Goal: Contribute content: Contribute content

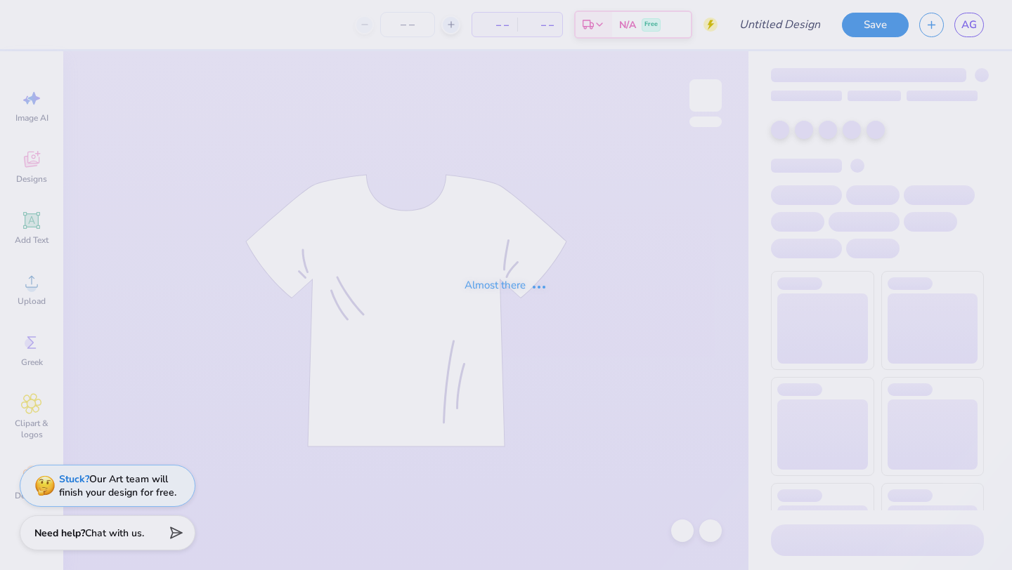
type input "[PERSON_NAME] 4"
type input "25"
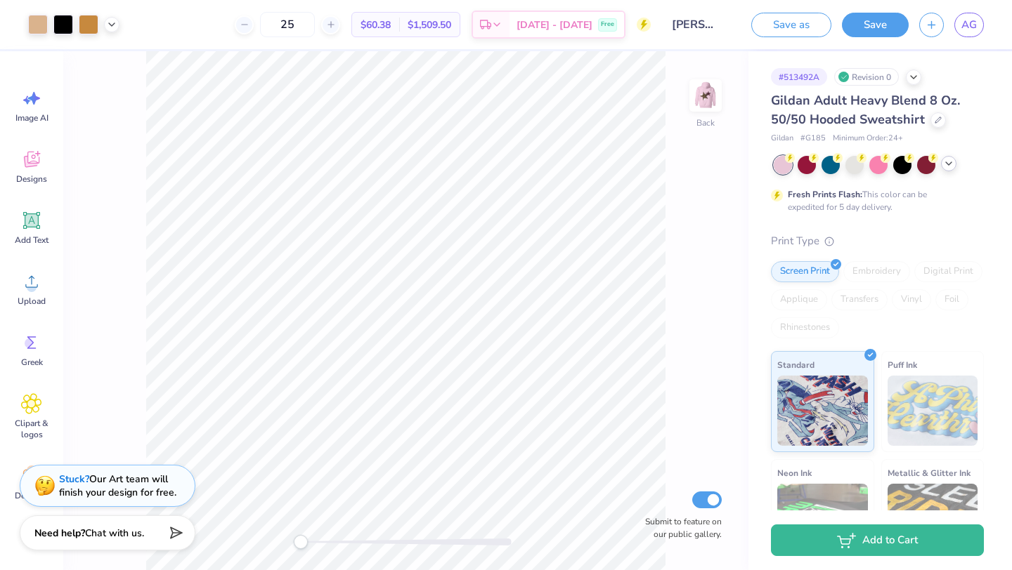
click at [951, 171] on div at bounding box center [878, 165] width 210 height 18
click at [948, 169] on div at bounding box center [948, 163] width 15 height 15
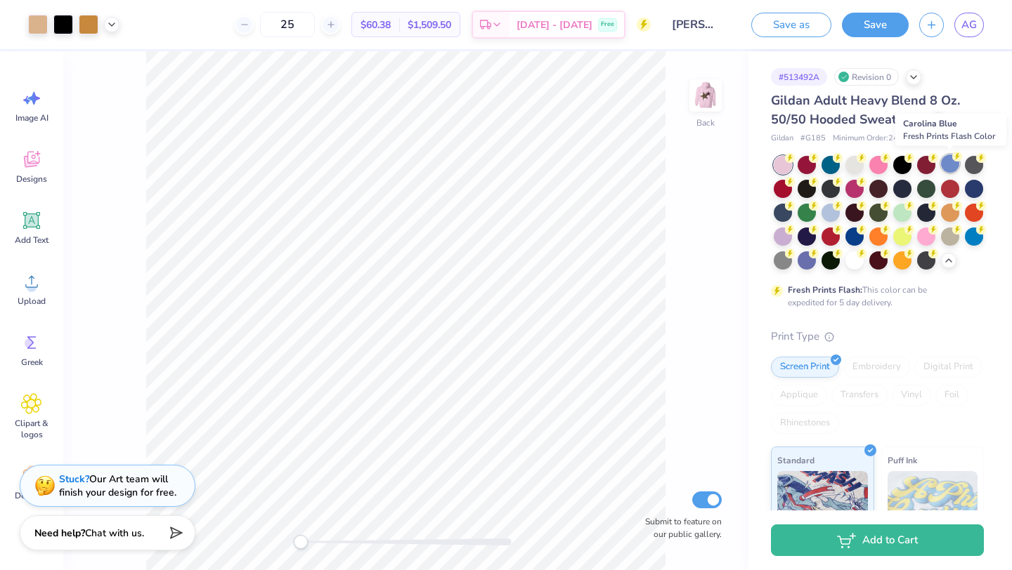
click at [950, 169] on div at bounding box center [950, 164] width 18 height 18
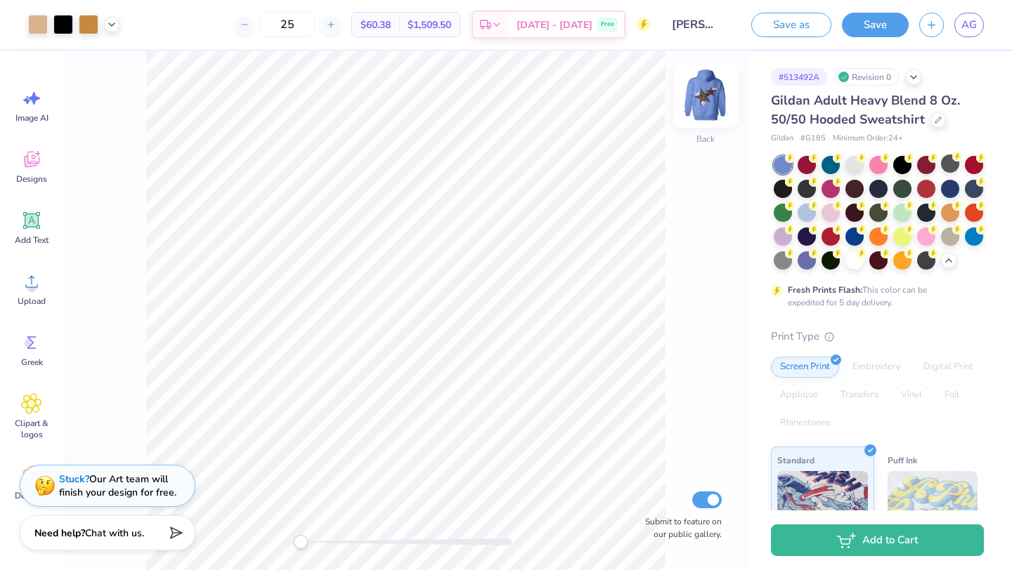
click at [702, 105] on img at bounding box center [705, 95] width 56 height 56
click at [714, 86] on img at bounding box center [705, 95] width 56 height 56
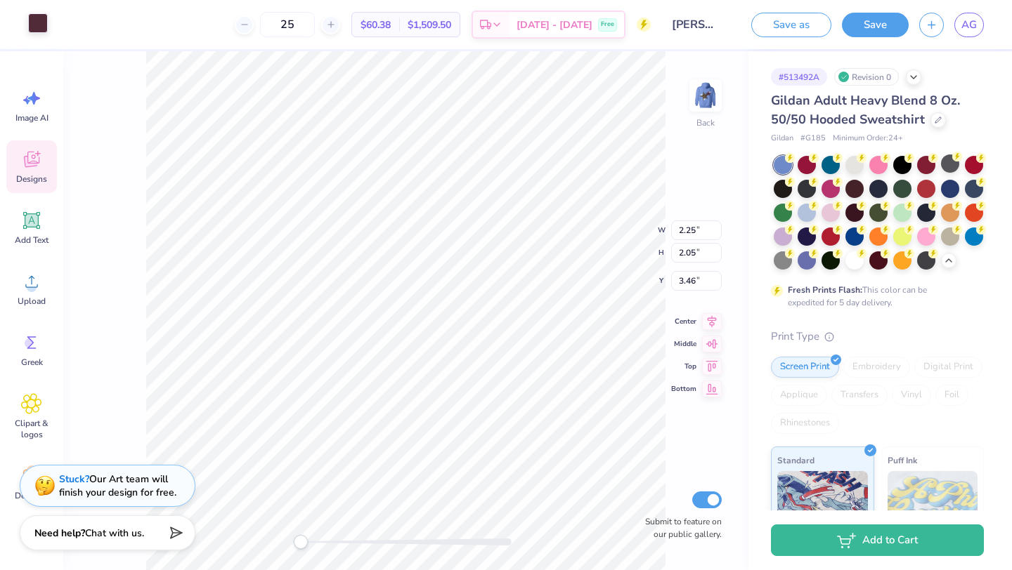
click at [38, 28] on div at bounding box center [38, 23] width 20 height 20
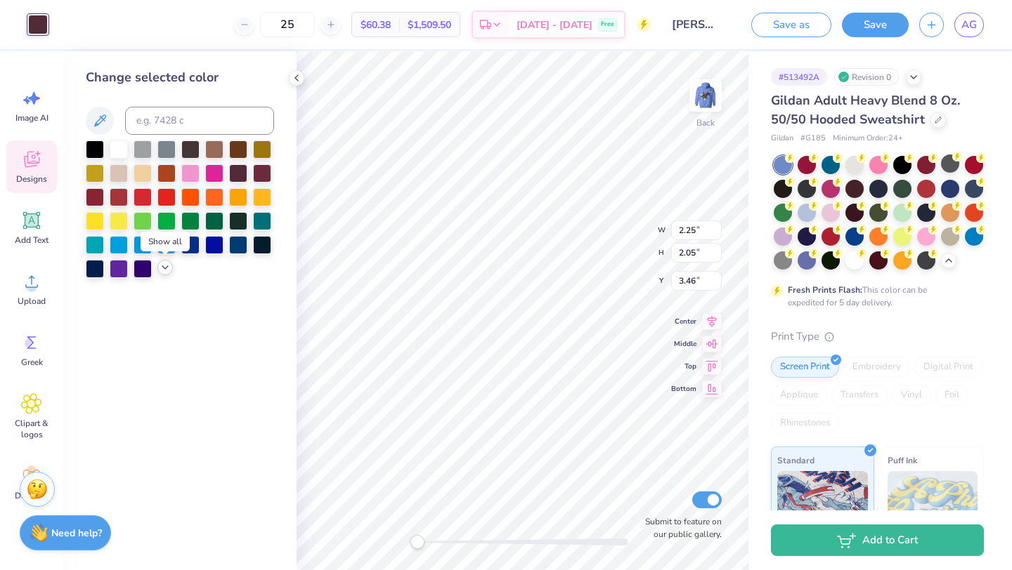
click at [166, 270] on icon at bounding box center [164, 267] width 11 height 11
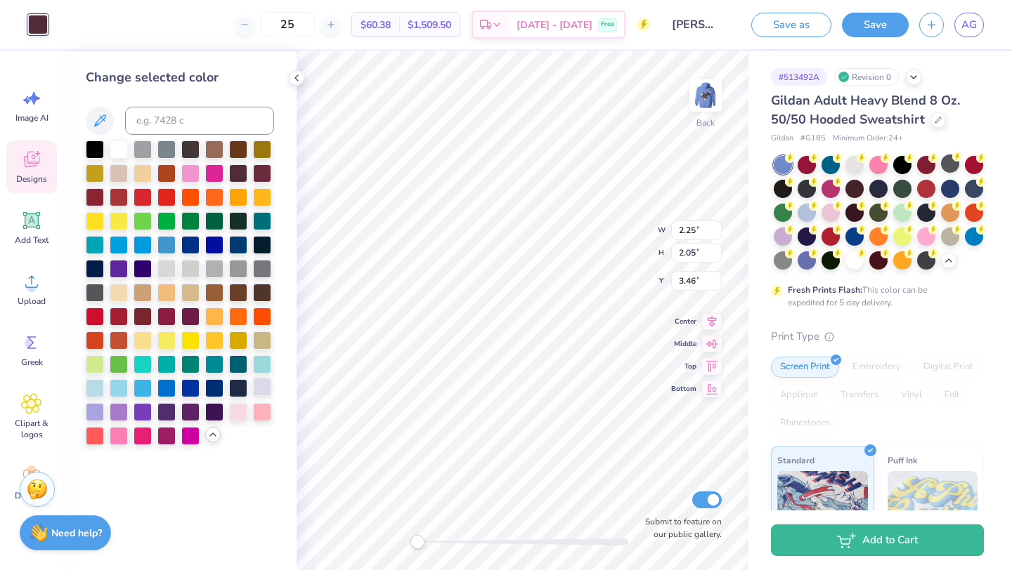
click at [265, 390] on div at bounding box center [262, 387] width 18 height 18
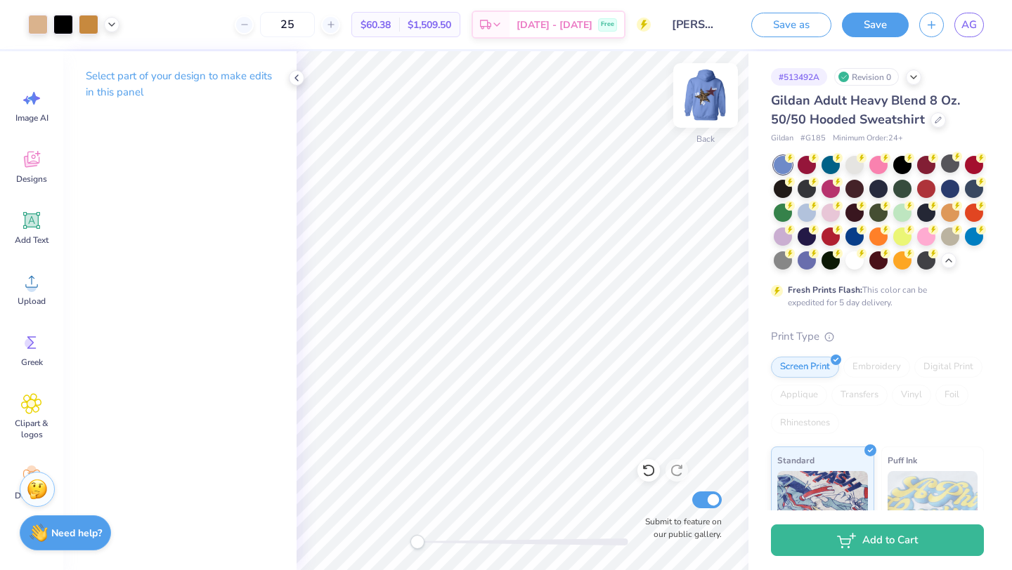
click at [713, 100] on img at bounding box center [705, 95] width 56 height 56
click at [39, 24] on div at bounding box center [38, 23] width 20 height 20
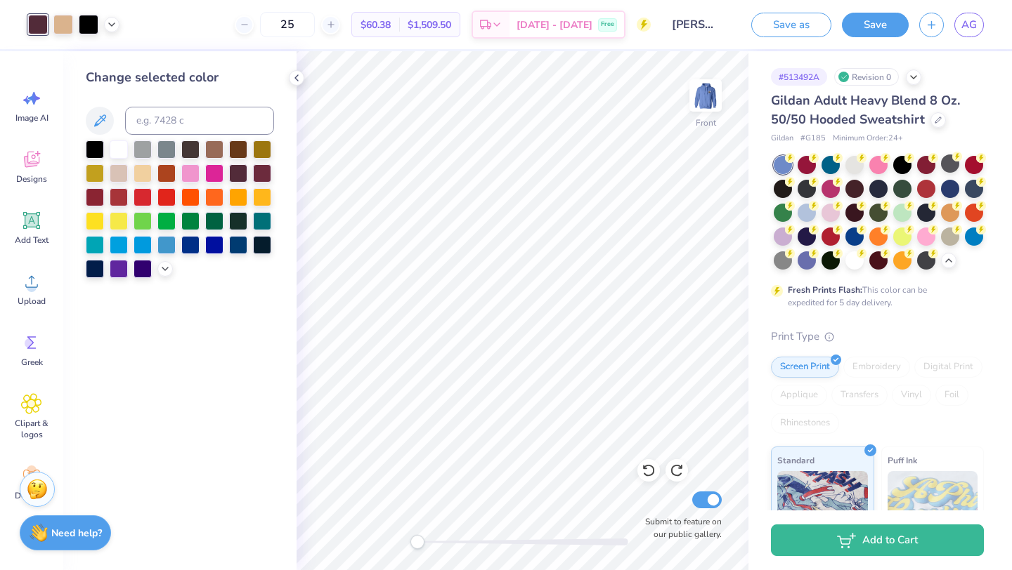
click at [154, 265] on div at bounding box center [180, 209] width 188 height 138
click at [165, 272] on icon at bounding box center [164, 267] width 11 height 11
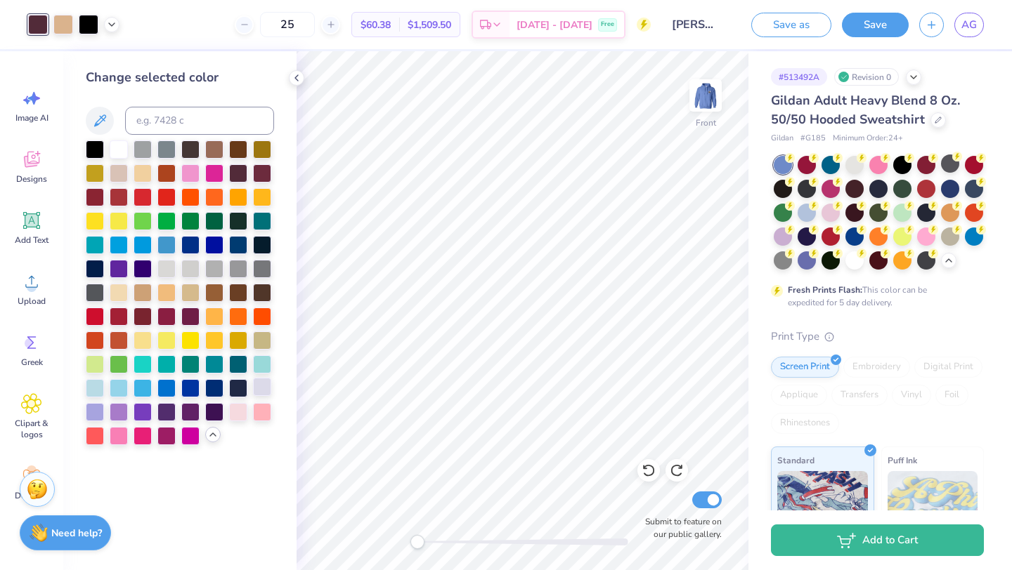
click at [260, 386] on div at bounding box center [262, 387] width 18 height 18
click at [698, 103] on img at bounding box center [705, 95] width 56 height 56
click at [698, 103] on img at bounding box center [705, 95] width 28 height 28
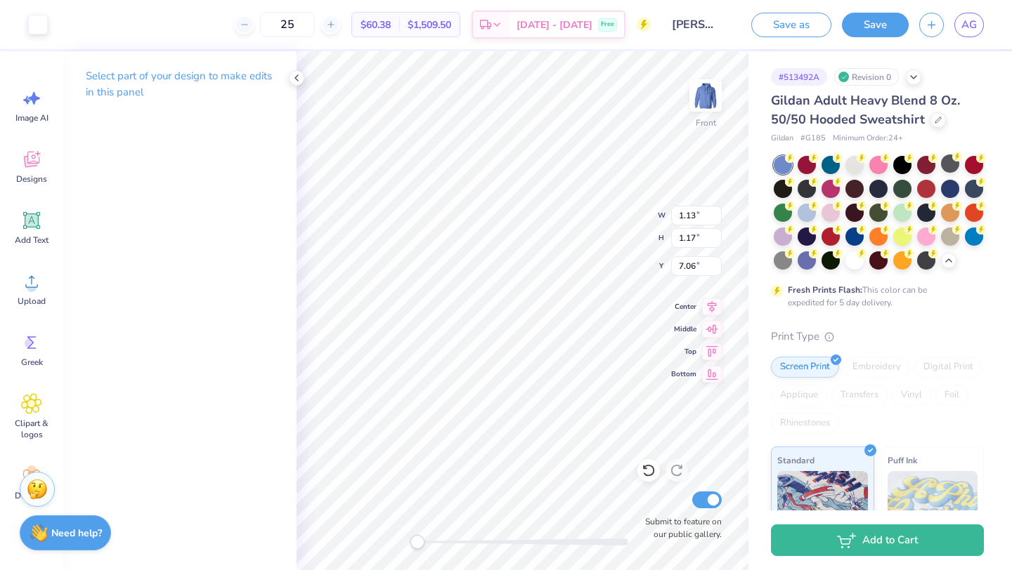
type input "1.13"
type input "1.17"
type input "7.06"
type input "1.05"
type input "1.15"
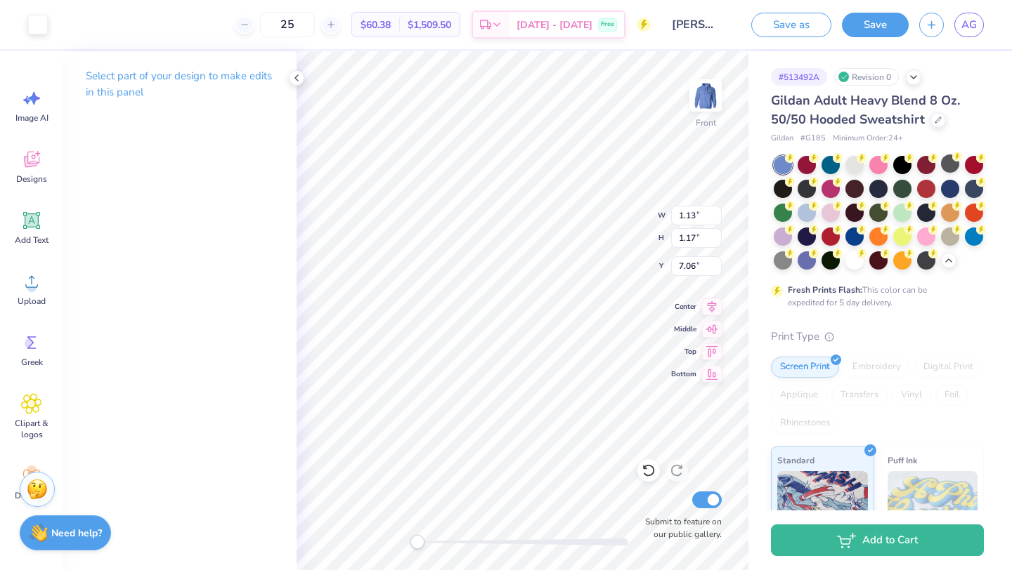
type input "7.00"
type input "14.29"
type input "12.07"
type input "6.00"
type input "1.13"
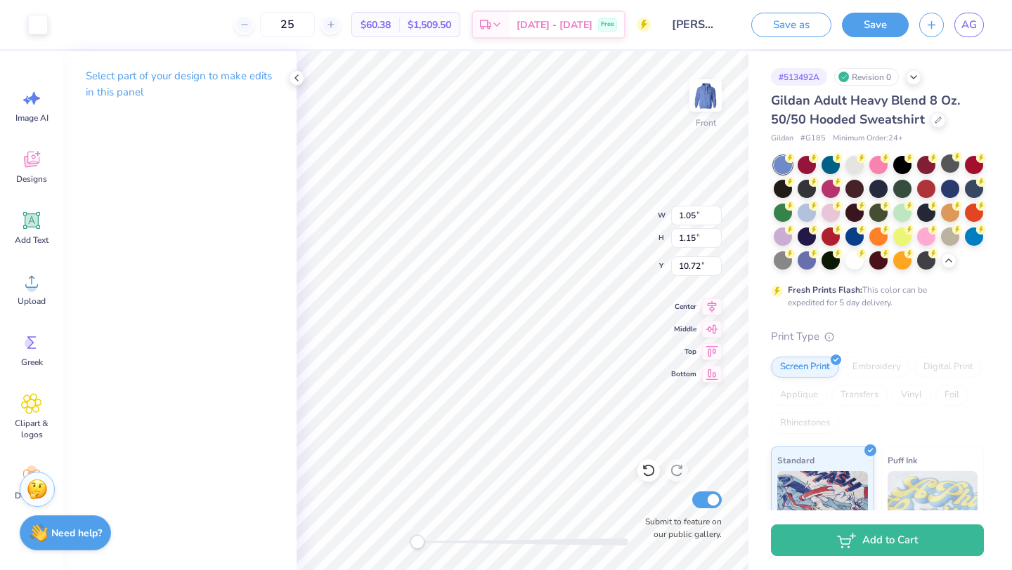
type input "1.17"
type input "10.12"
type input "1.12"
type input "1.18"
type input "9.78"
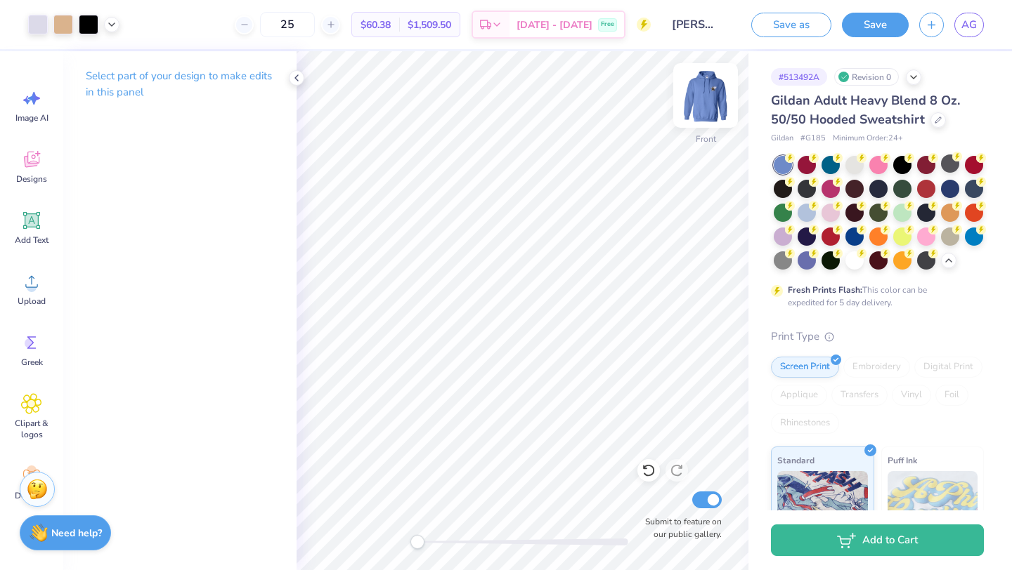
click at [696, 97] on img at bounding box center [705, 95] width 56 height 56
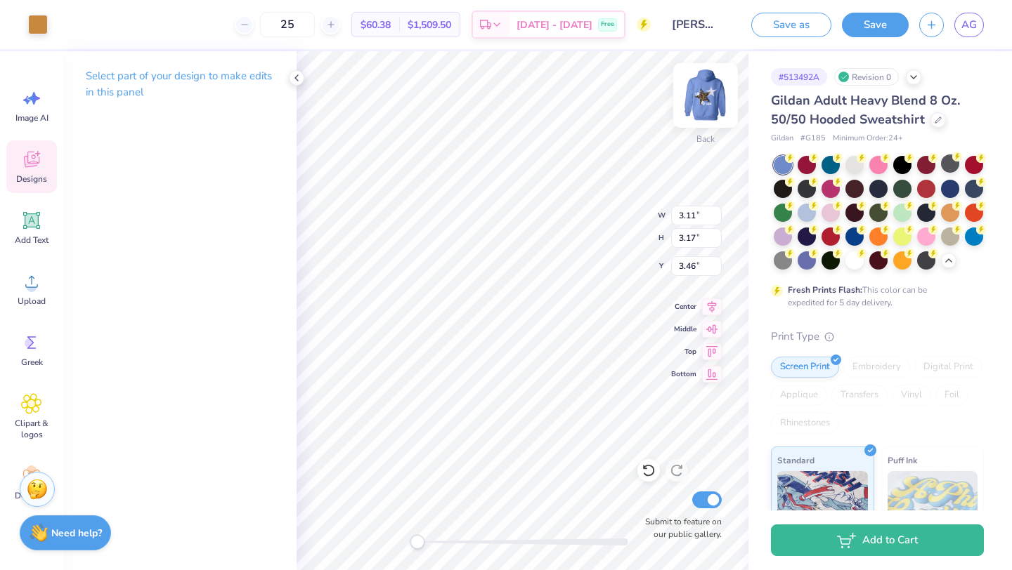
type input "1.33"
type input "0.40"
type input "4.48"
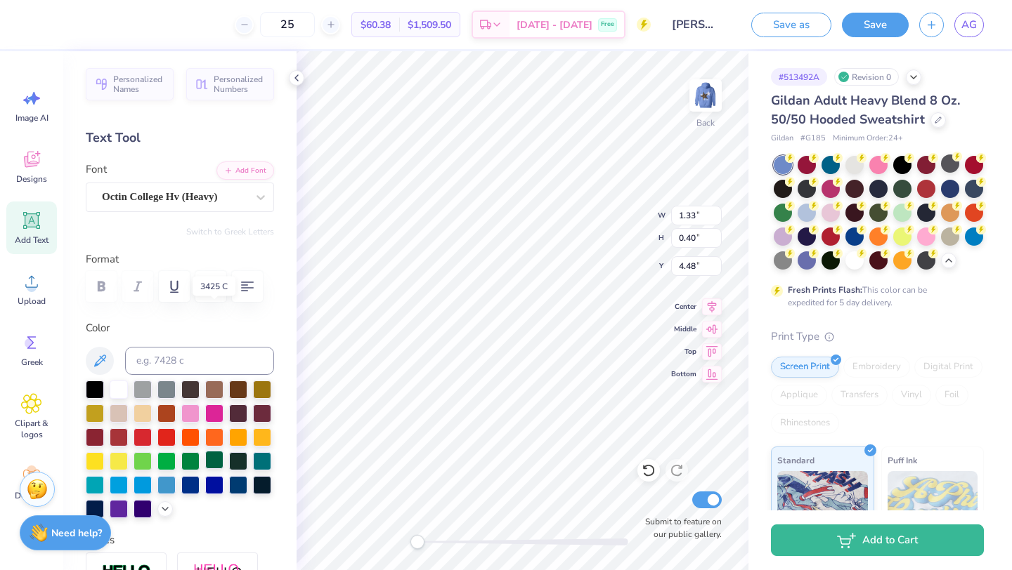
scroll to position [301, 0]
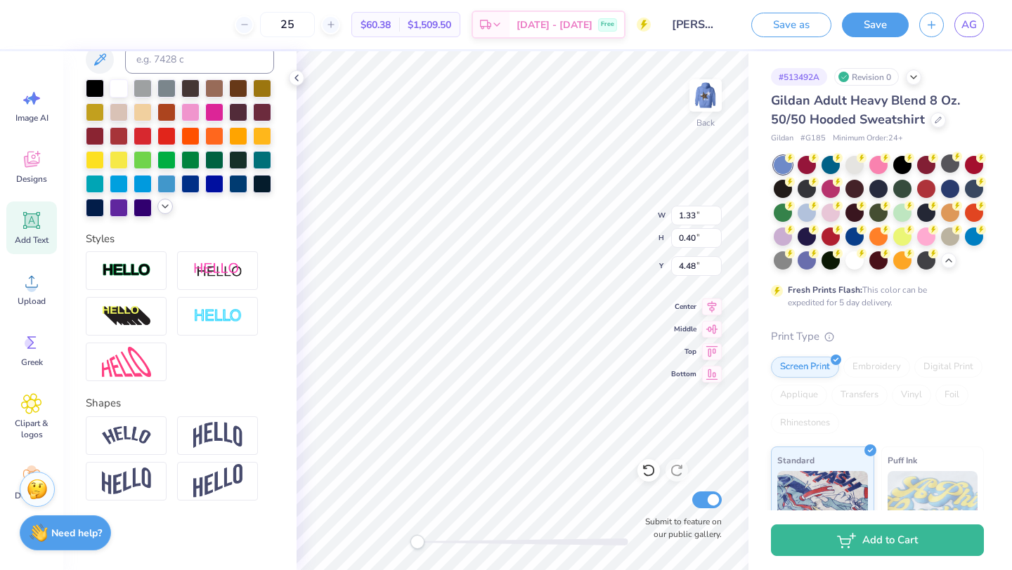
click at [164, 207] on icon at bounding box center [164, 206] width 11 height 11
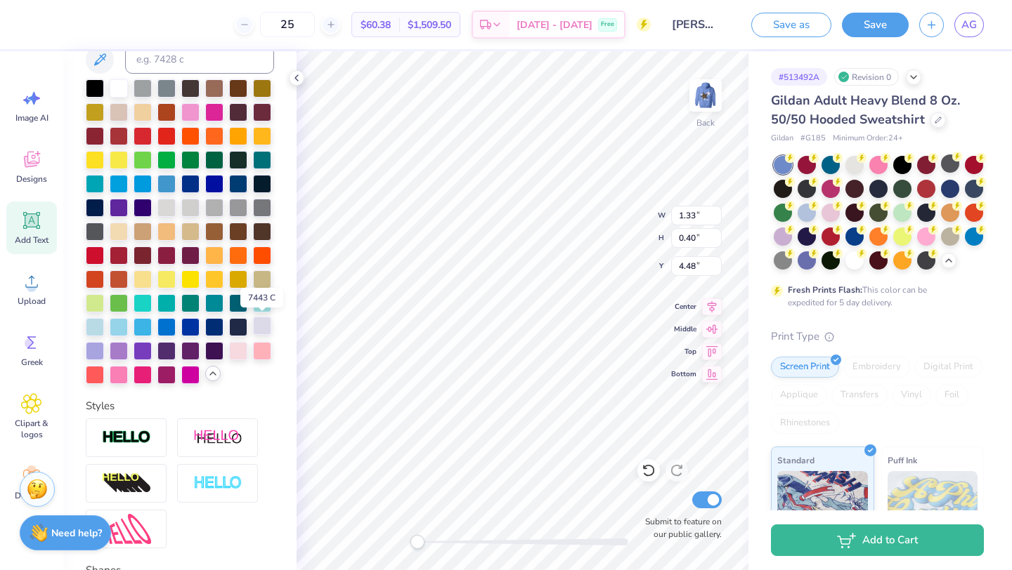
click at [264, 323] on div at bounding box center [262, 326] width 18 height 18
type input "0.90"
type input "0.77"
type input "5.95"
click at [271, 318] on div at bounding box center [262, 326] width 18 height 18
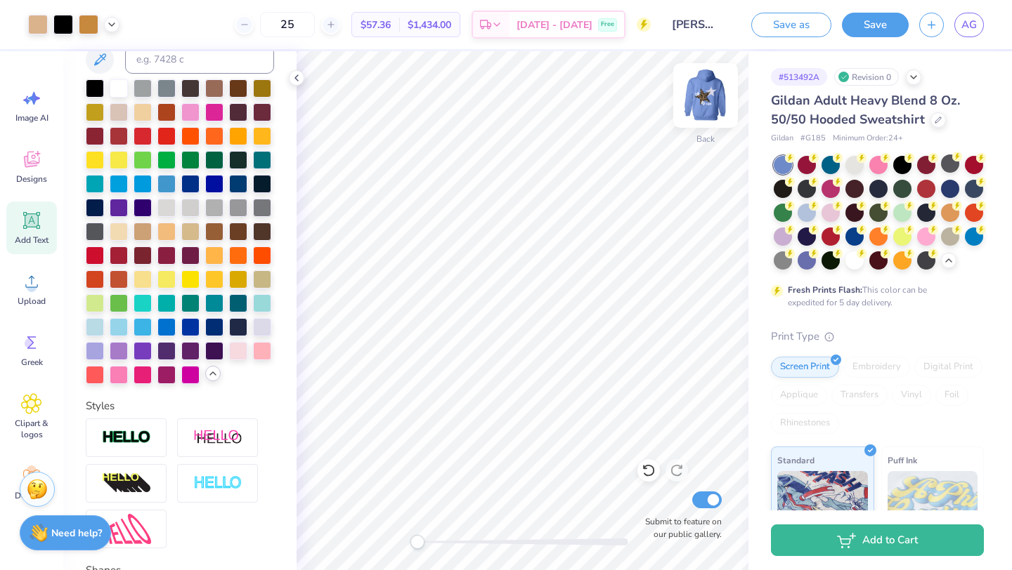
click at [710, 101] on img at bounding box center [705, 95] width 56 height 56
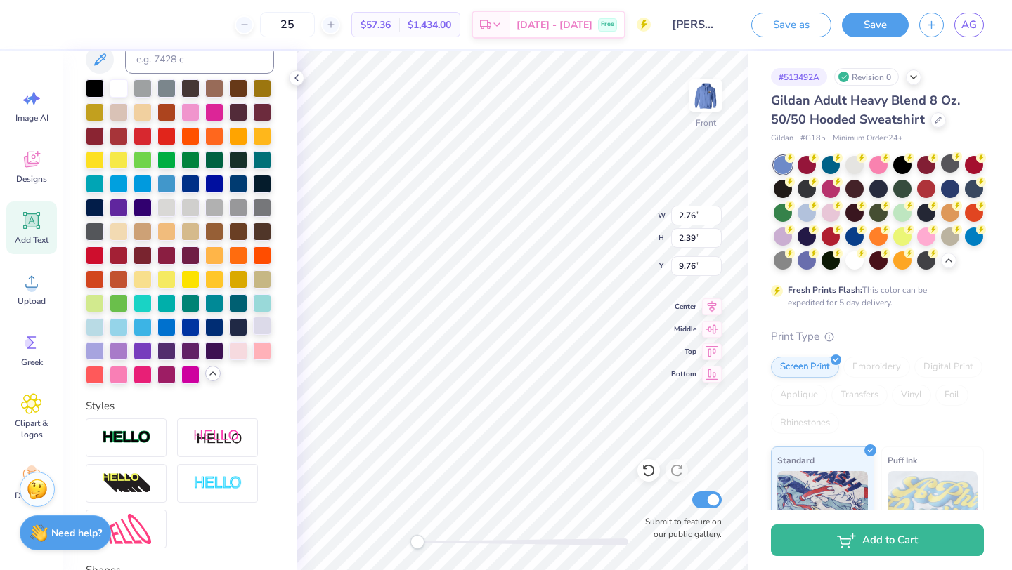
click at [264, 319] on div at bounding box center [262, 326] width 18 height 18
type input "14.29"
type input "12.07"
type input "6.00"
type input "2.79"
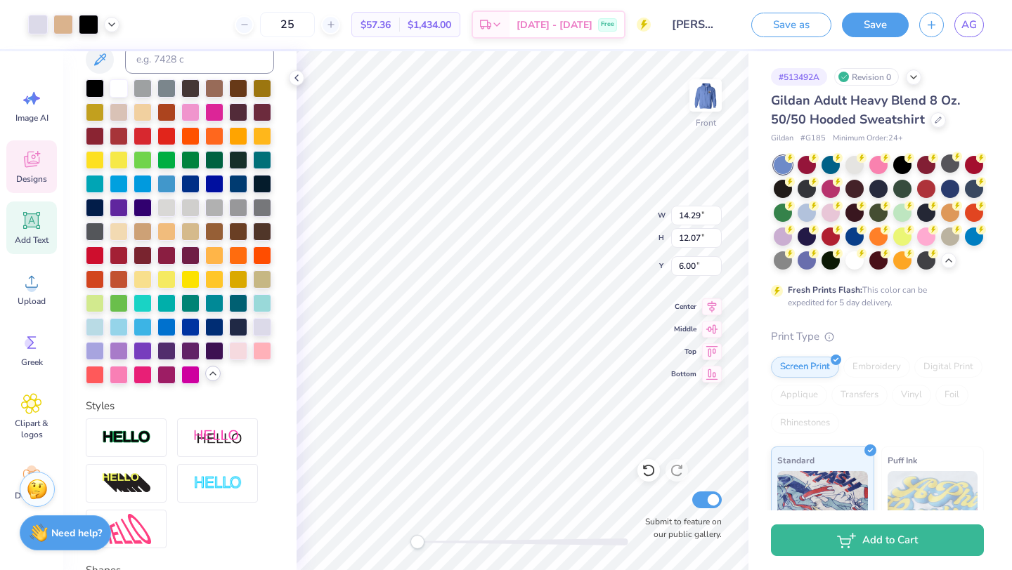
type input "2.99"
type input "15.08"
click at [266, 327] on div at bounding box center [262, 326] width 18 height 18
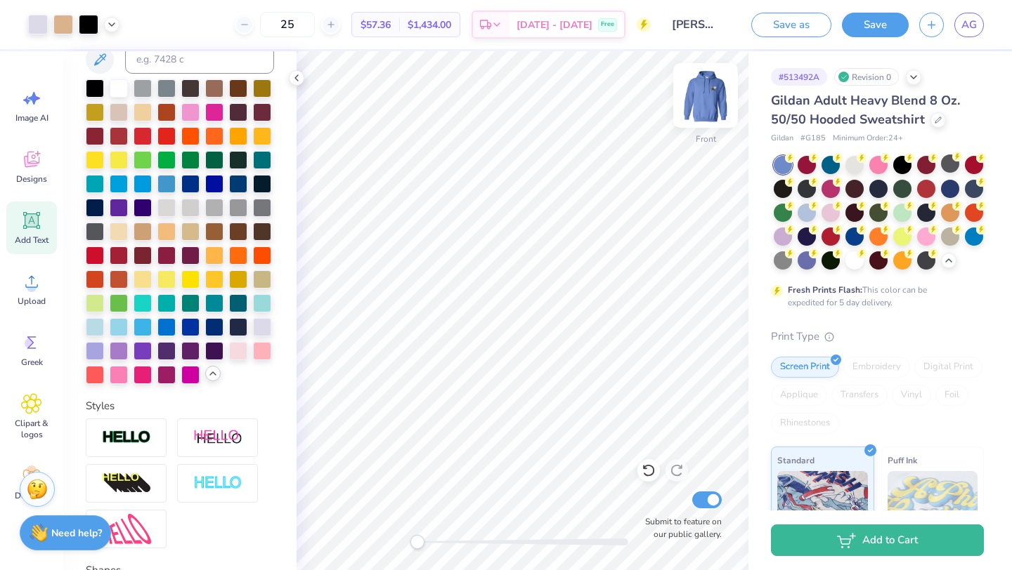
click at [719, 94] on img at bounding box center [705, 95] width 56 height 56
click at [719, 93] on img at bounding box center [705, 95] width 56 height 56
click at [30, 236] on span "Add Text" at bounding box center [32, 240] width 34 height 11
click at [34, 216] on icon at bounding box center [31, 220] width 13 height 13
click at [36, 346] on icon at bounding box center [31, 342] width 21 height 21
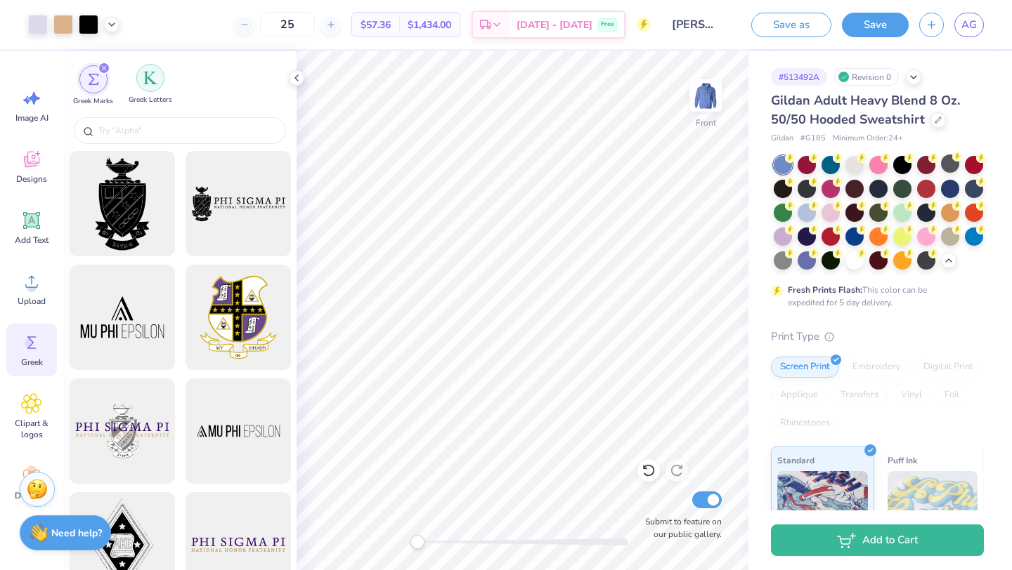
click at [159, 76] on div "filter for Greek Letters" at bounding box center [150, 78] width 28 height 28
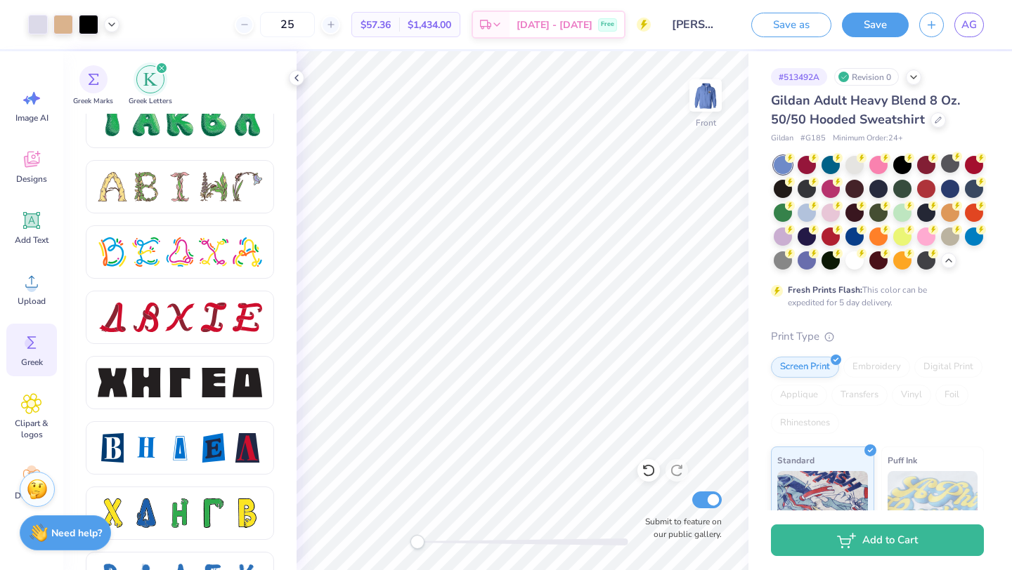
scroll to position [1654, 0]
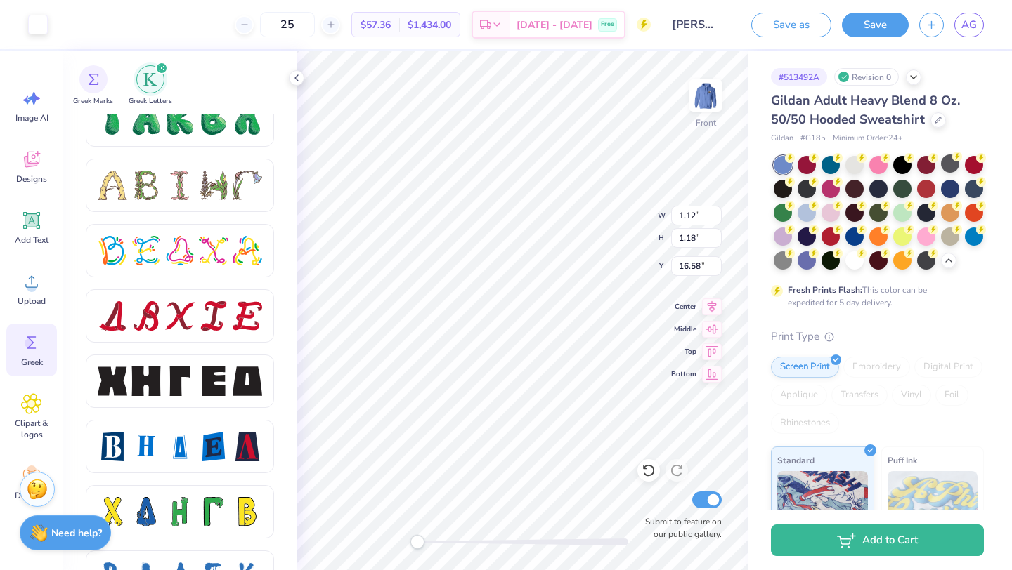
type input "14.29"
type input "12.07"
type input "6.00"
type input "1.12"
type input "1.18"
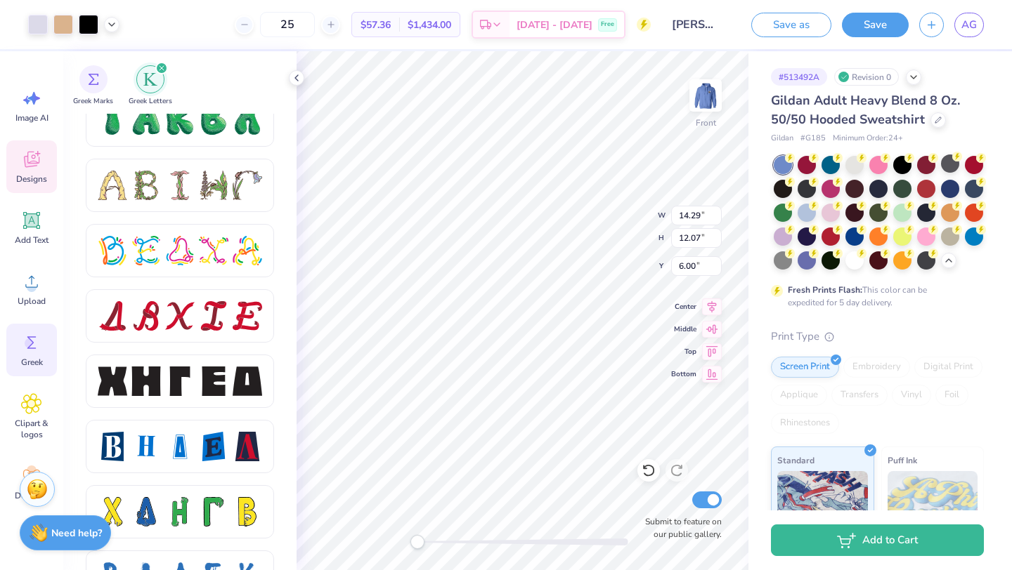
type input "16.58"
type input "1.28"
type input "1.33"
type input "7.29"
type input "1.13"
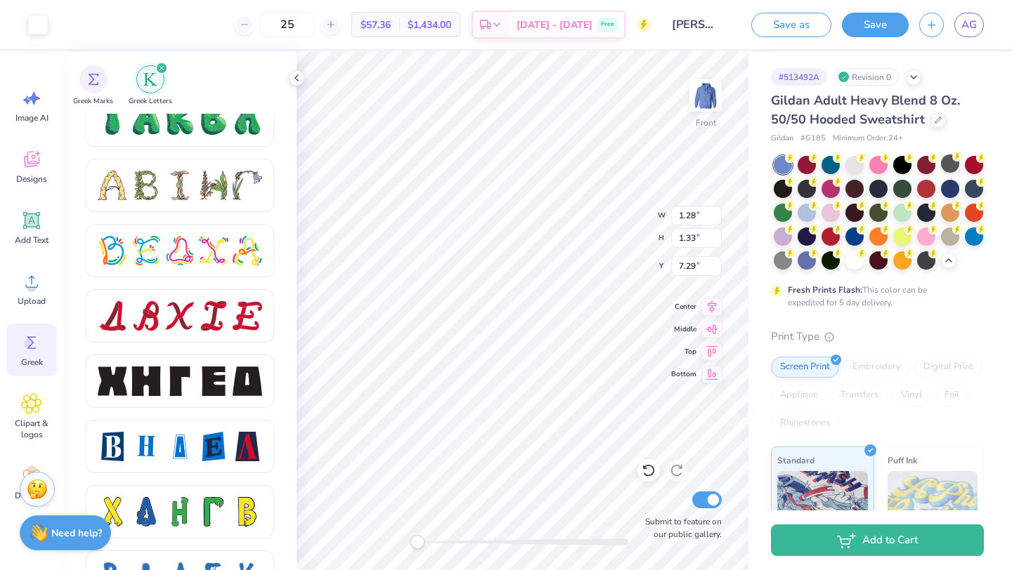
type input "1.17"
type input "16.58"
type input "1.27"
type input "1.32"
type input "14.29"
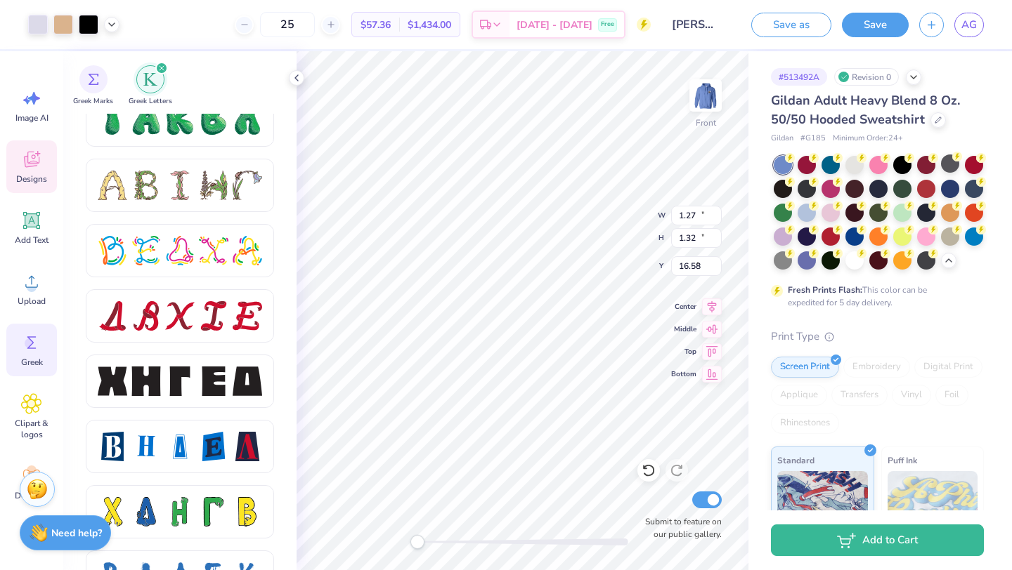
type input "12.07"
type input "6.00"
type input "1.05"
type input "1.15"
type input "16.58"
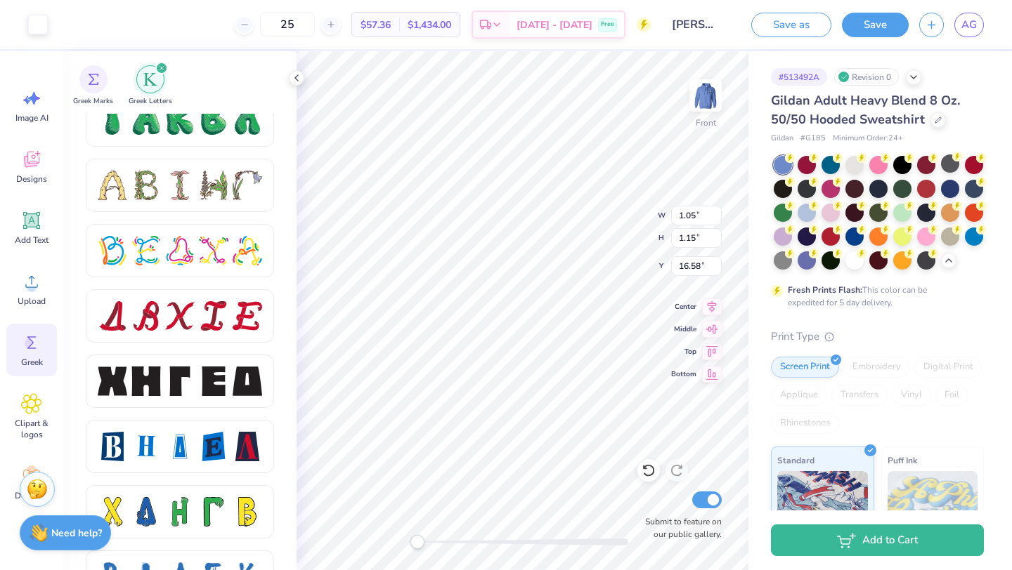
type input "14.29"
type input "12.07"
type input "6.00"
type input "1.28"
type input "1.33"
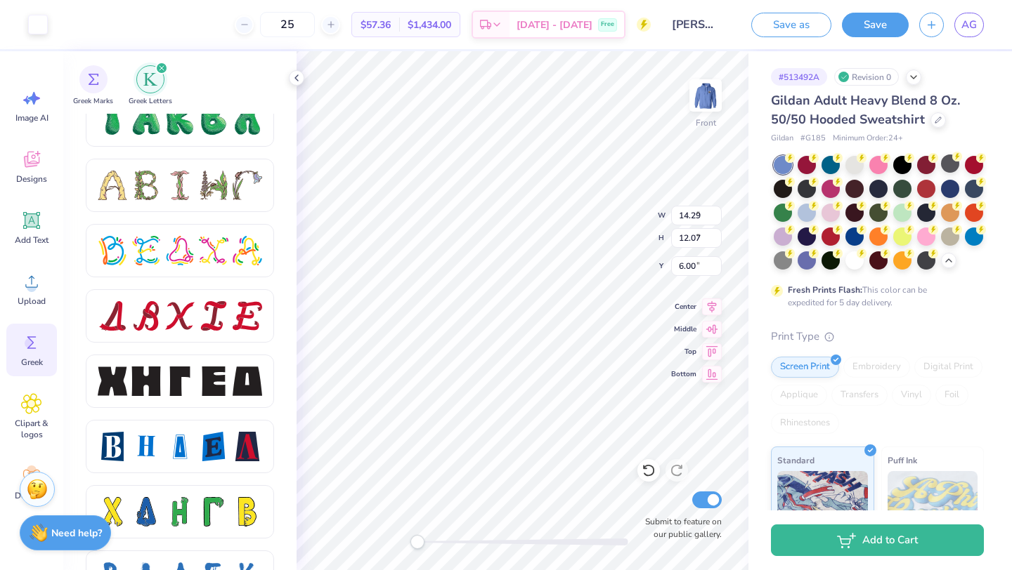
type input "7.27"
type input "1.27"
type input "1.32"
type input "1.05"
type input "1.15"
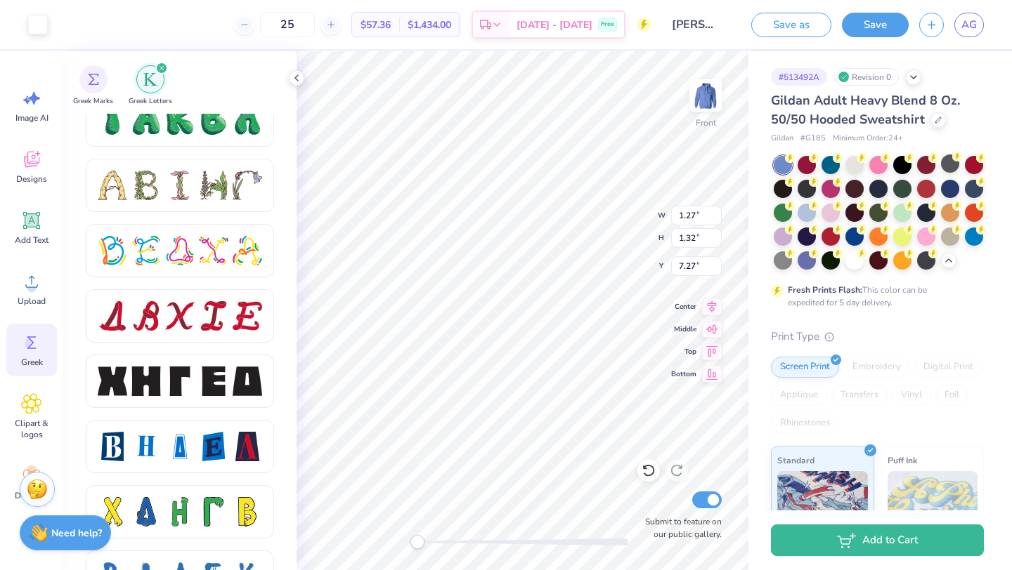
type input "6.78"
type input "1.11"
type input "1.21"
type input "14.29"
type input "12.07"
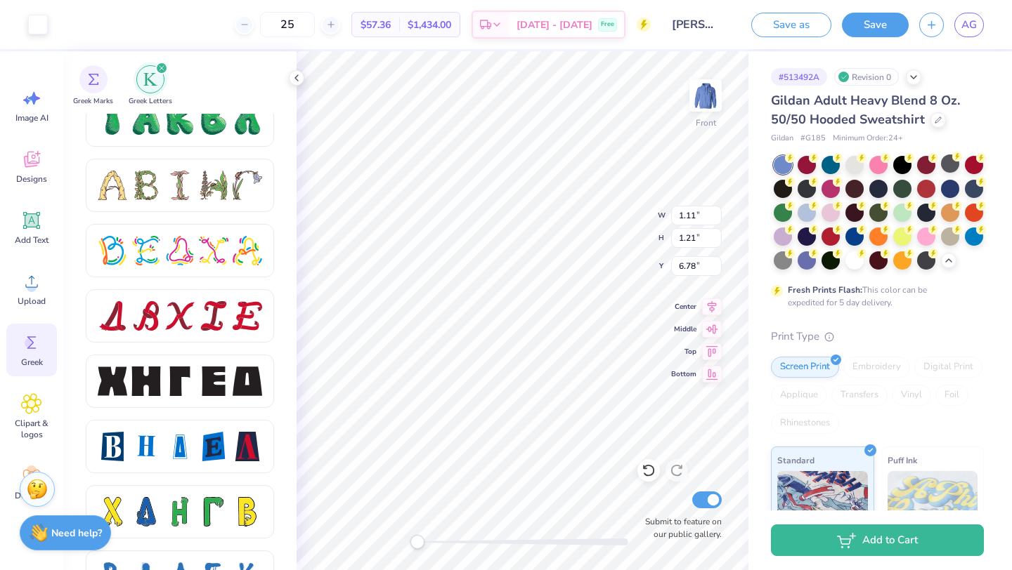
type input "6.00"
type input "12.16"
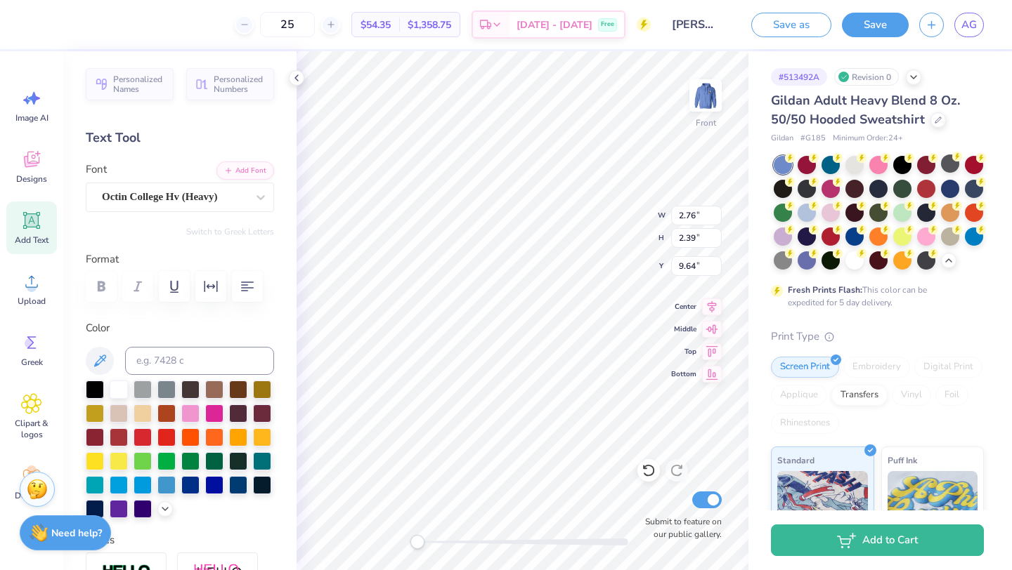
type textarea "ADPi"
type input "3.99"
type input "2.53"
type input "19.17"
click at [124, 386] on div at bounding box center [119, 388] width 18 height 18
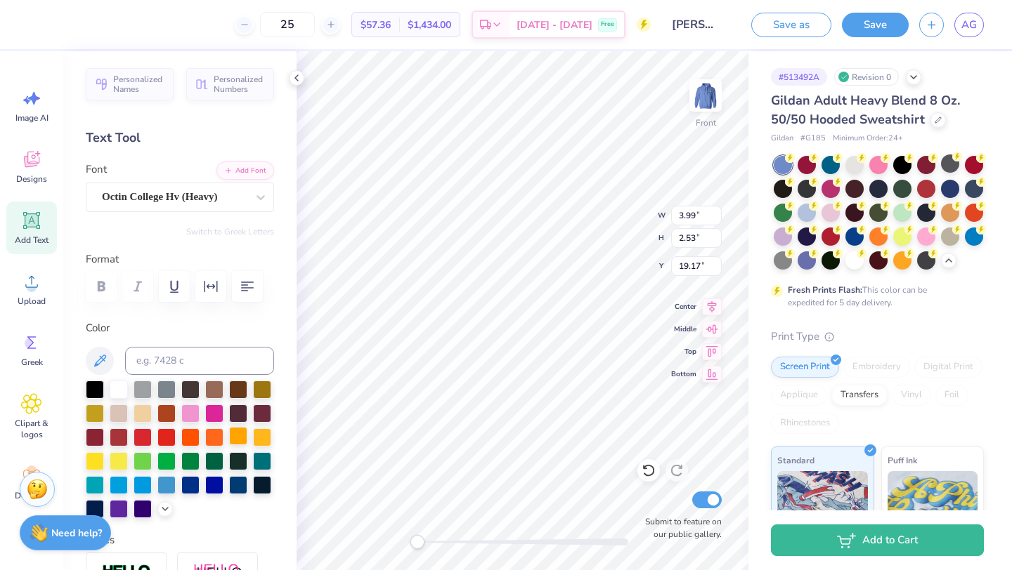
type input "14.29"
type input "12.07"
type input "6.00"
click at [60, 28] on div at bounding box center [63, 23] width 20 height 20
click at [159, 505] on div at bounding box center [164, 507] width 15 height 15
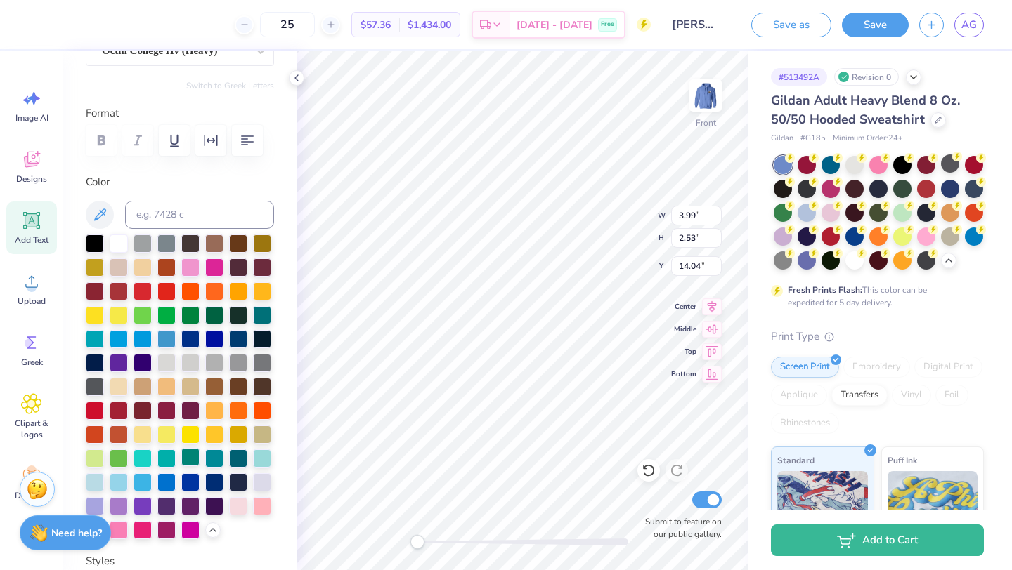
scroll to position [248, 0]
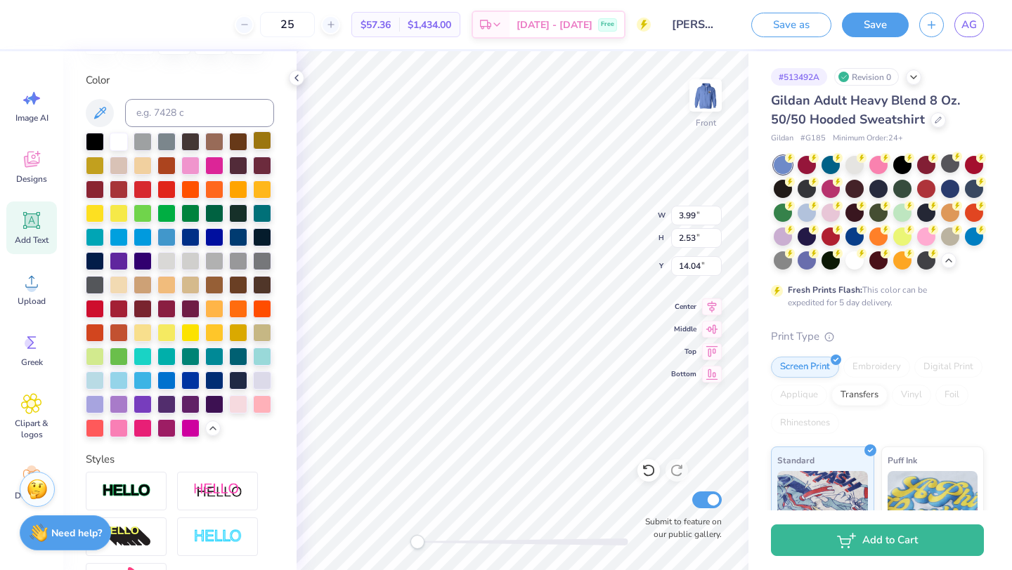
click at [262, 148] on div at bounding box center [262, 140] width 18 height 18
click at [169, 284] on div at bounding box center [166, 284] width 18 height 18
click at [200, 282] on div at bounding box center [190, 284] width 18 height 18
click at [142, 285] on div at bounding box center [142, 284] width 18 height 18
click at [115, 286] on div at bounding box center [119, 284] width 18 height 18
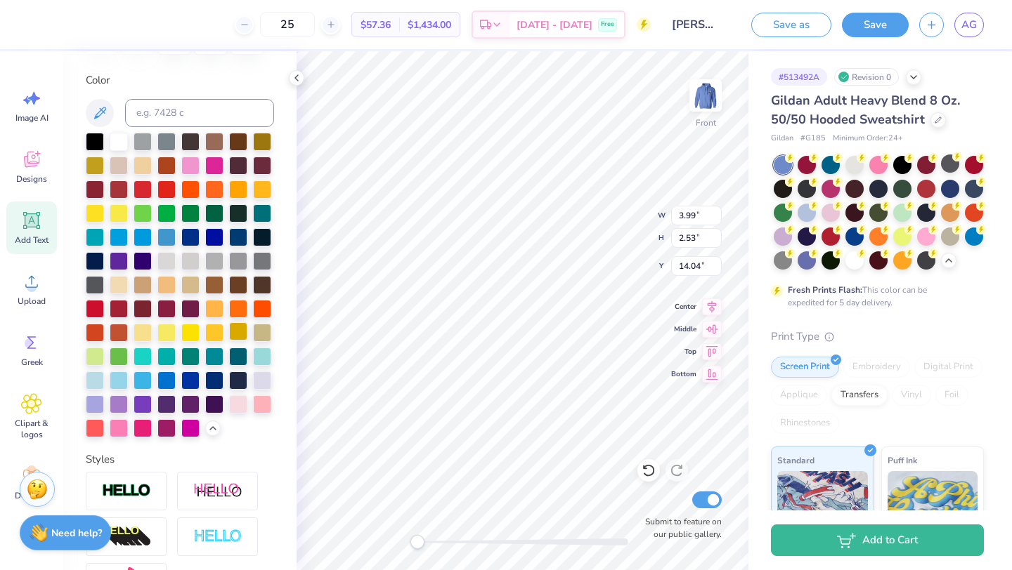
click at [239, 334] on div at bounding box center [238, 331] width 18 height 18
click at [266, 330] on div at bounding box center [262, 331] width 18 height 18
click at [214, 143] on div at bounding box center [214, 140] width 18 height 18
click at [236, 139] on div at bounding box center [238, 140] width 18 height 18
click at [95, 143] on div at bounding box center [95, 140] width 18 height 18
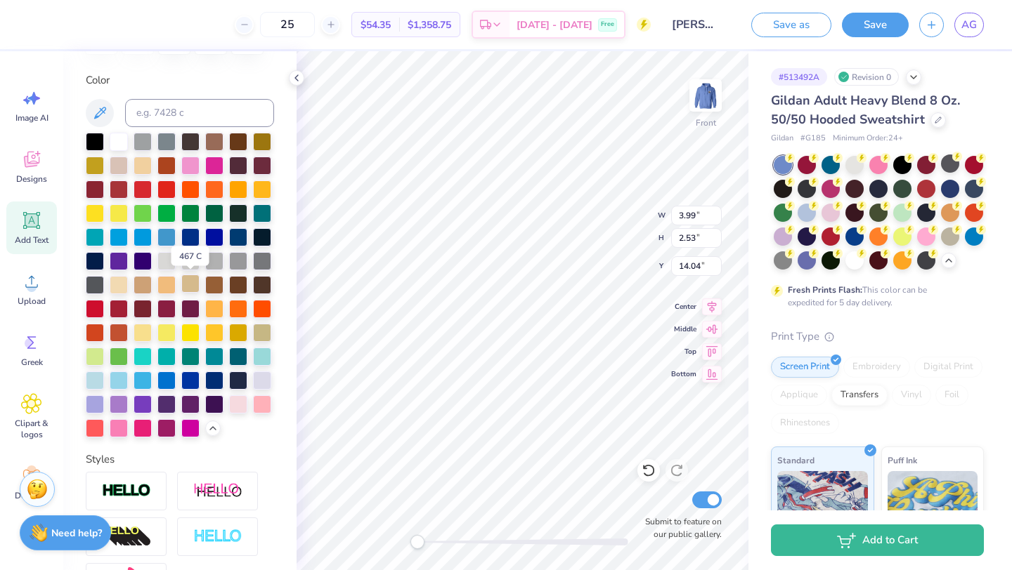
click at [191, 292] on div at bounding box center [190, 284] width 18 height 18
click at [122, 282] on div at bounding box center [119, 284] width 18 height 18
click at [140, 284] on div at bounding box center [142, 284] width 18 height 18
click at [165, 288] on div at bounding box center [166, 284] width 18 height 18
click at [185, 292] on div at bounding box center [190, 284] width 18 height 18
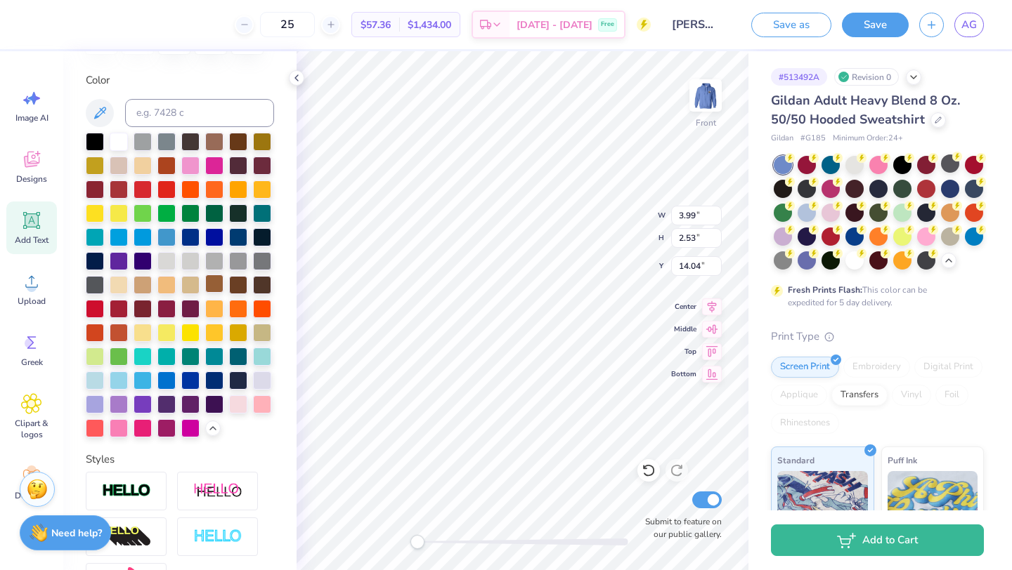
click at [207, 292] on div at bounding box center [214, 284] width 18 height 18
click at [225, 290] on div at bounding box center [180, 285] width 188 height 305
click at [237, 287] on div at bounding box center [238, 284] width 18 height 18
click at [239, 331] on div at bounding box center [238, 331] width 18 height 18
click at [262, 332] on div at bounding box center [262, 331] width 18 height 18
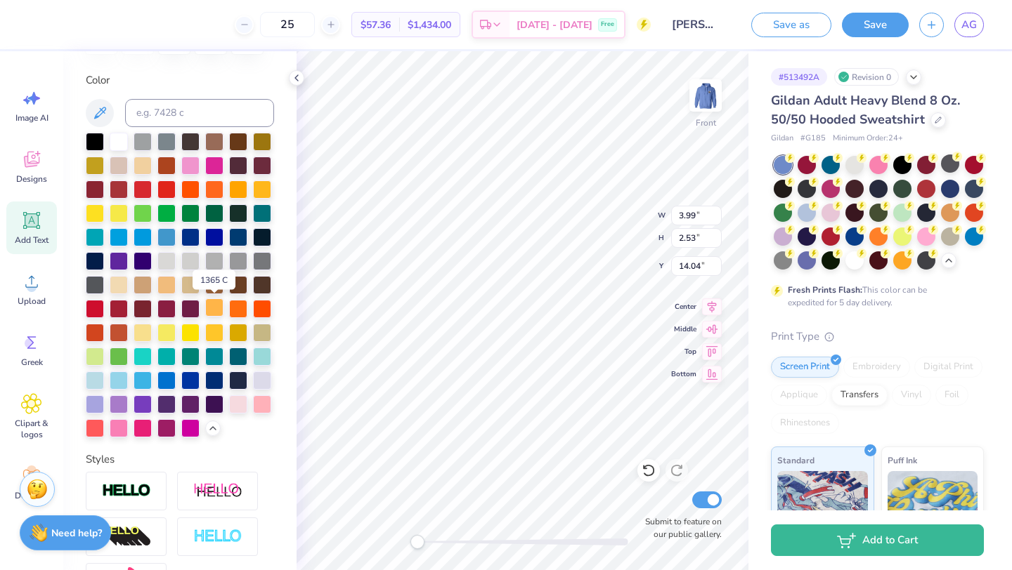
click at [209, 306] on div at bounding box center [214, 308] width 18 height 18
click at [145, 327] on div at bounding box center [142, 331] width 18 height 18
click at [119, 164] on div at bounding box center [119, 164] width 18 height 18
click at [101, 162] on div at bounding box center [95, 164] width 18 height 18
click at [215, 140] on div at bounding box center [214, 140] width 18 height 18
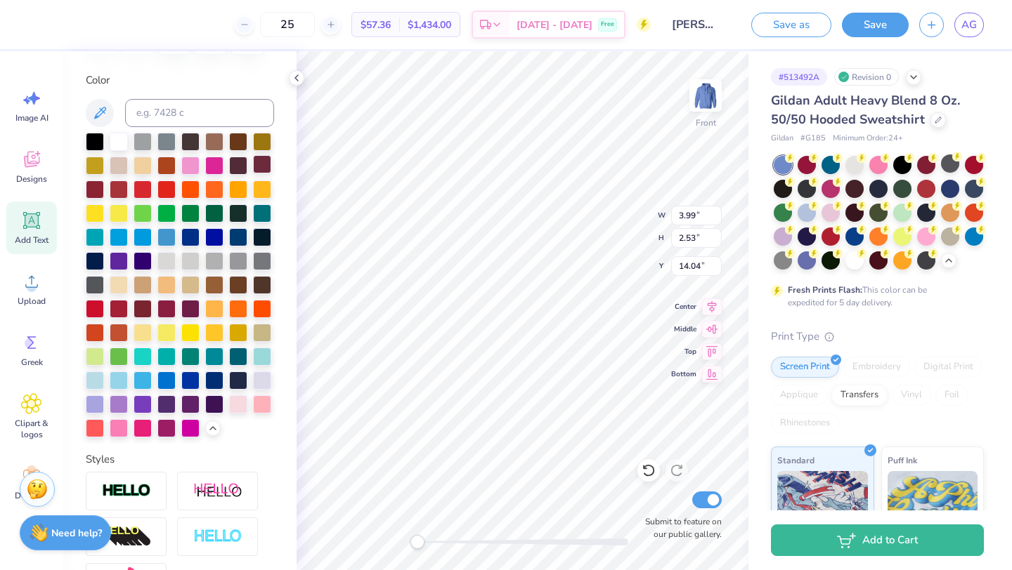
type input "14.29"
type input "12.07"
type input "6.00"
click at [67, 25] on div at bounding box center [63, 23] width 20 height 20
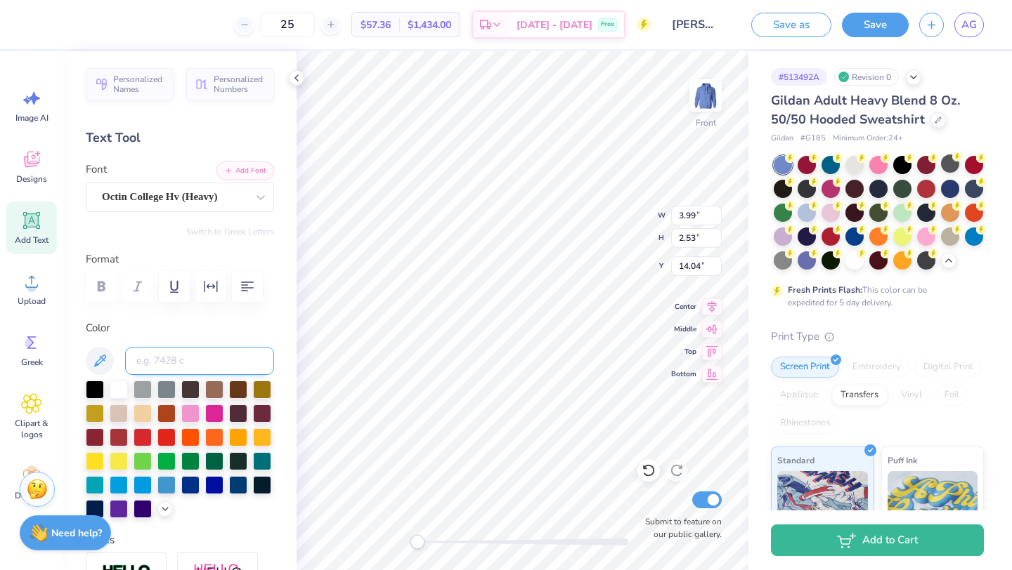
click at [176, 358] on input at bounding box center [199, 361] width 149 height 28
type input "727"
type input "14.29"
type input "12.07"
type input "6.00"
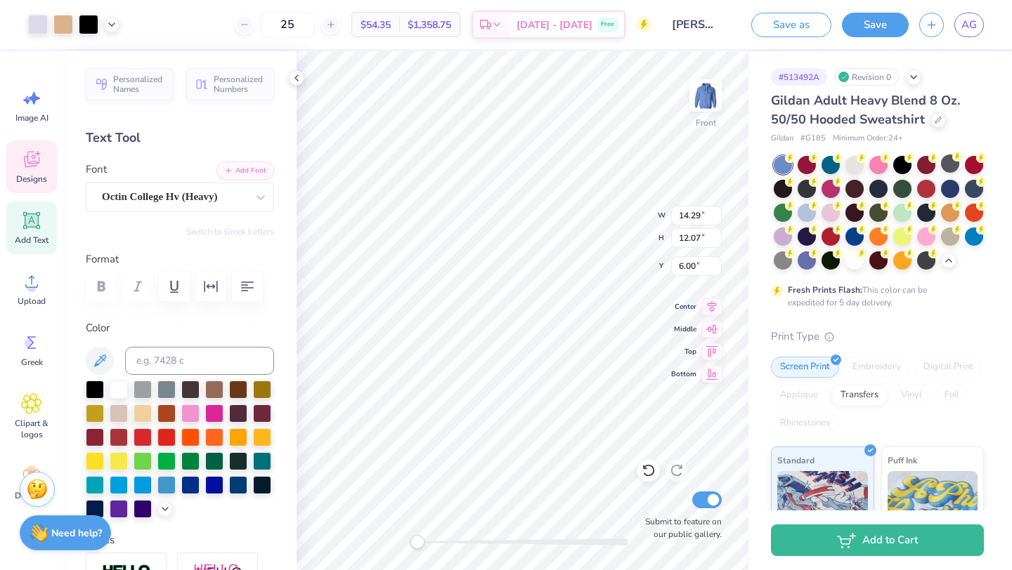
type input "3.99"
type input "2.53"
type input "8.03"
type input "3.11"
type input "1.72"
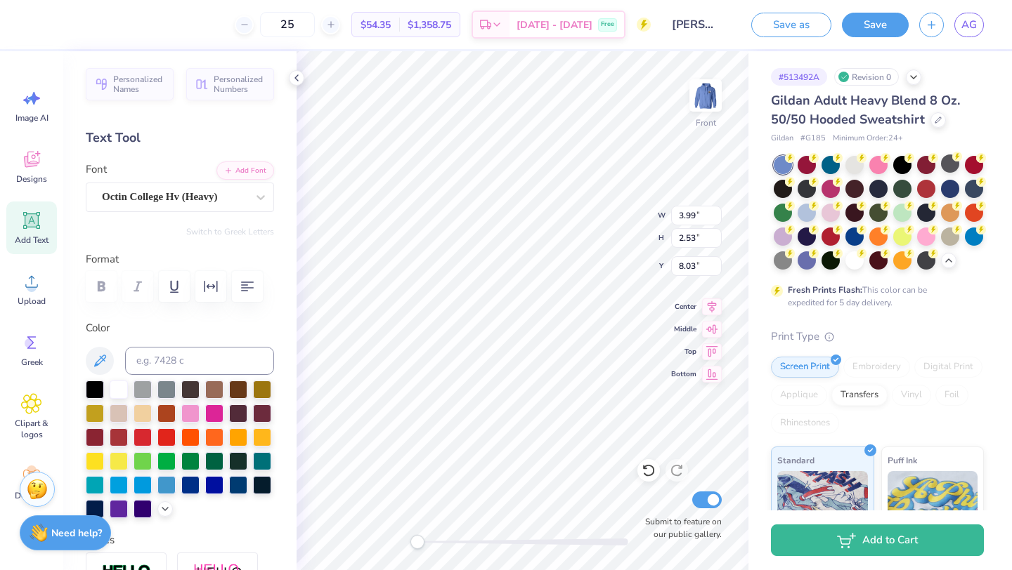
type input "7.76"
type input "14.29"
type input "12.07"
type input "6.00"
type input "2.68"
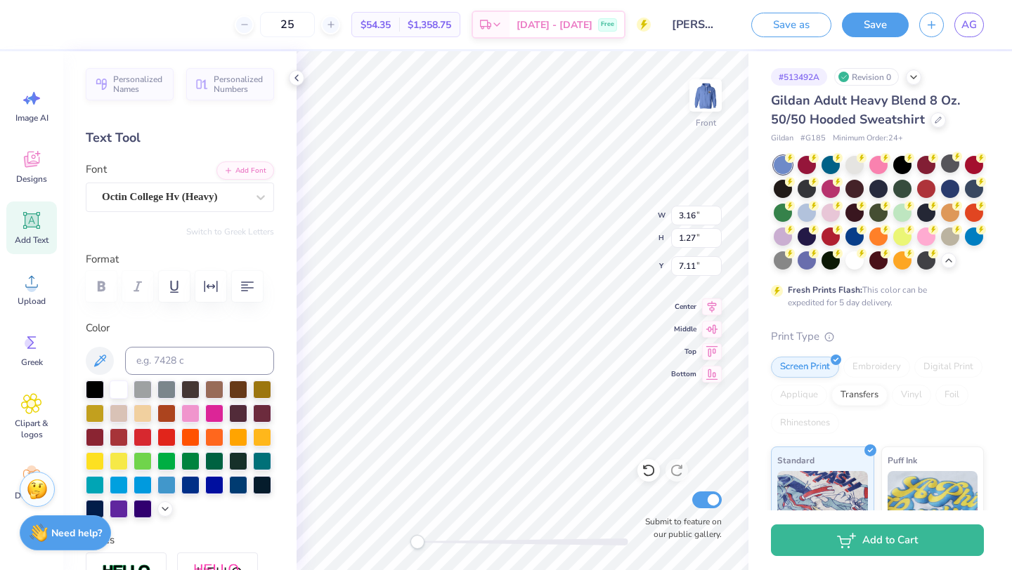
type input "1.08"
type input "7.43"
click at [610, 209] on div "Front W 2.68 2.68 " H 1.08 1.08 " Y 7.43 7.43 " Center Middle Top Bottom Submit…" at bounding box center [522, 310] width 452 height 519
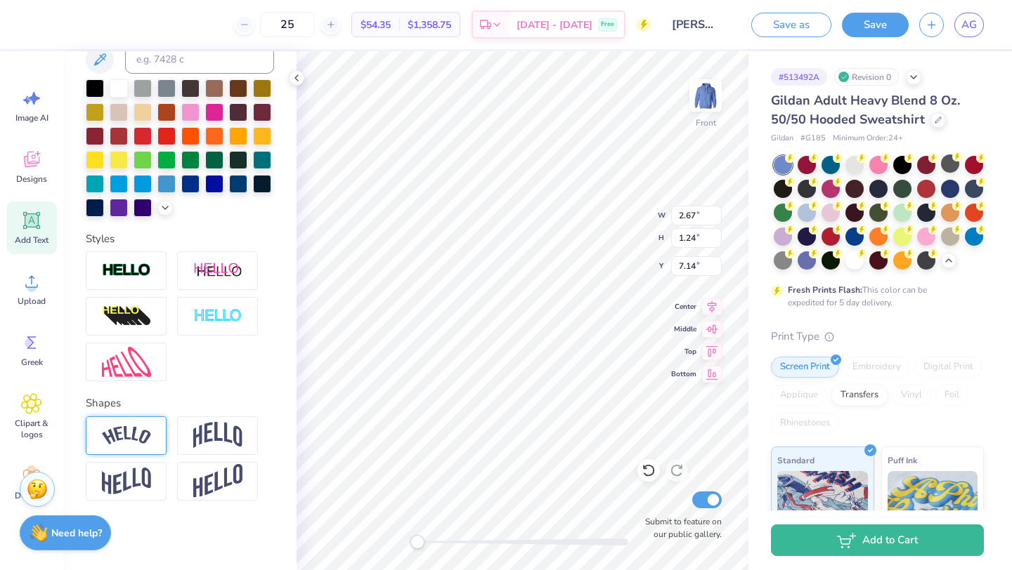
click at [143, 429] on img at bounding box center [126, 435] width 49 height 19
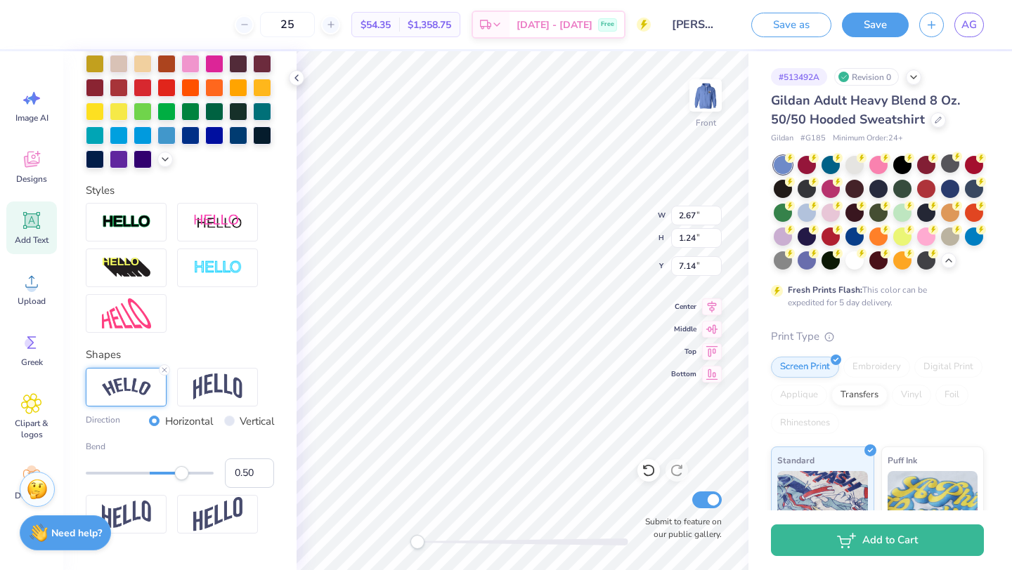
scroll to position [377, 0]
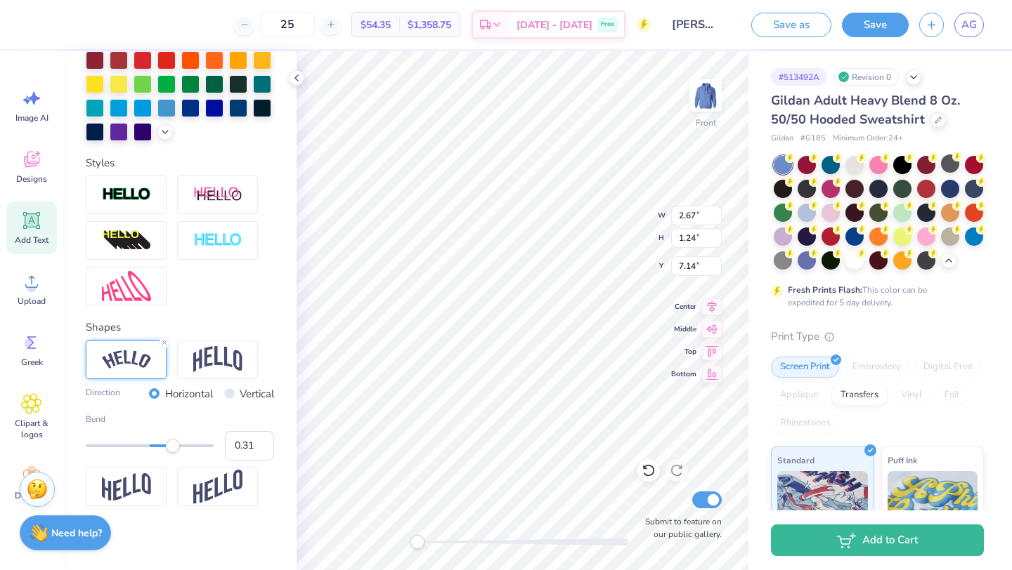
type input "0.30"
drag, startPoint x: 178, startPoint y: 446, endPoint x: 169, endPoint y: 446, distance: 9.8
click at [169, 446] on div "Accessibility label" at bounding box center [169, 446] width 14 height 14
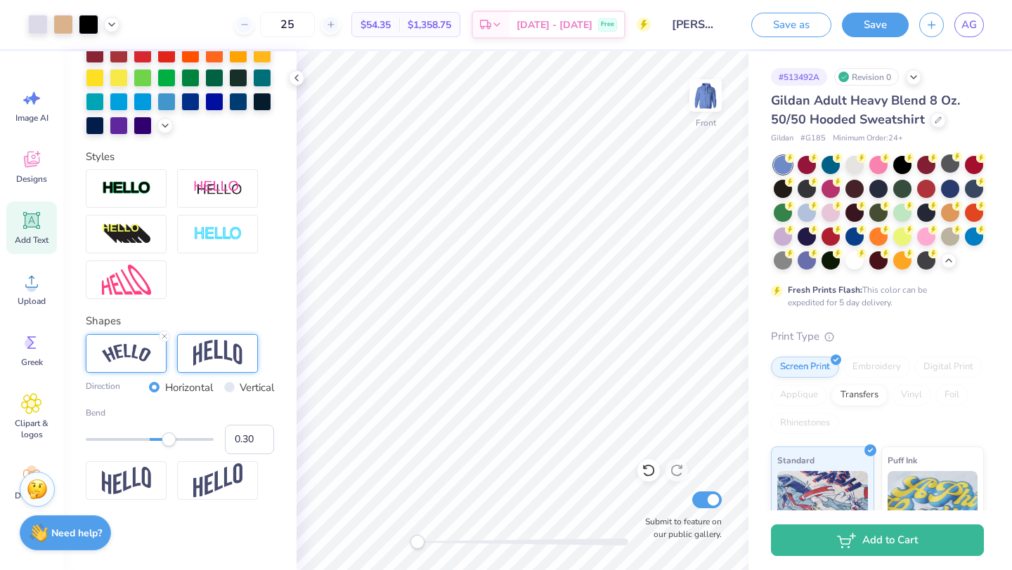
scroll to position [381, 0]
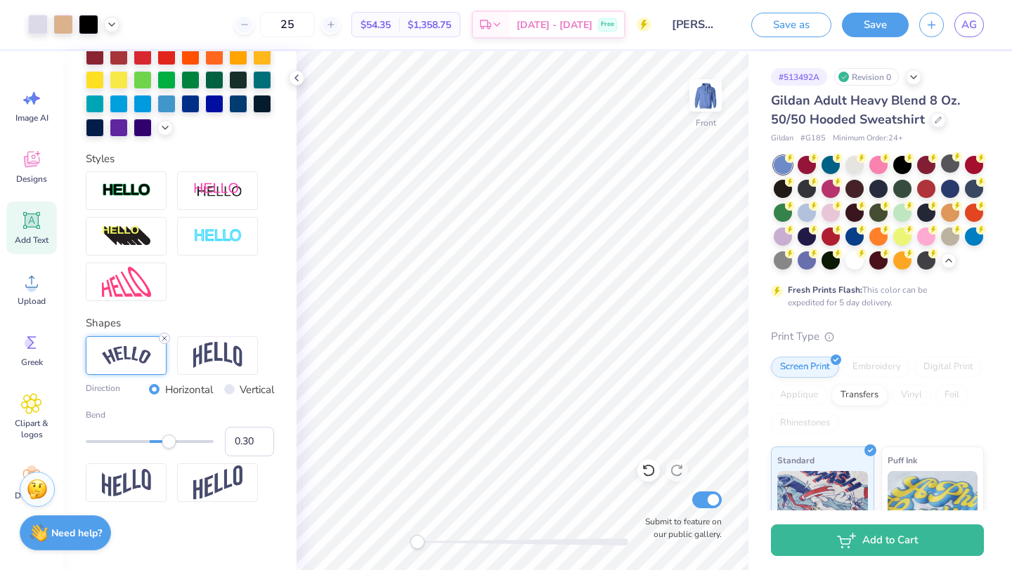
click at [166, 343] on div at bounding box center [164, 338] width 11 height 11
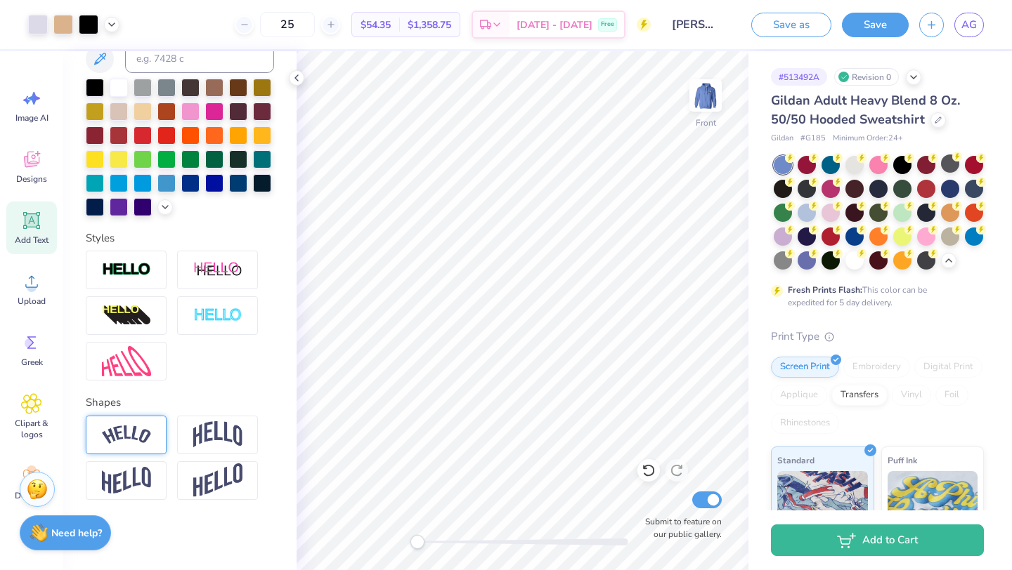
scroll to position [301, 0]
click at [202, 440] on img at bounding box center [217, 435] width 49 height 27
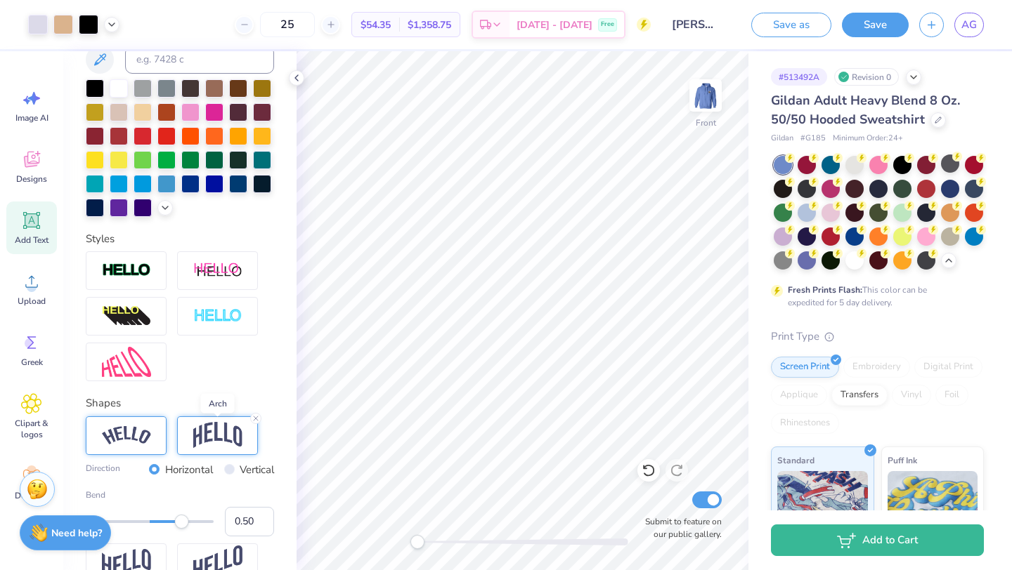
click at [202, 440] on img at bounding box center [217, 435] width 49 height 27
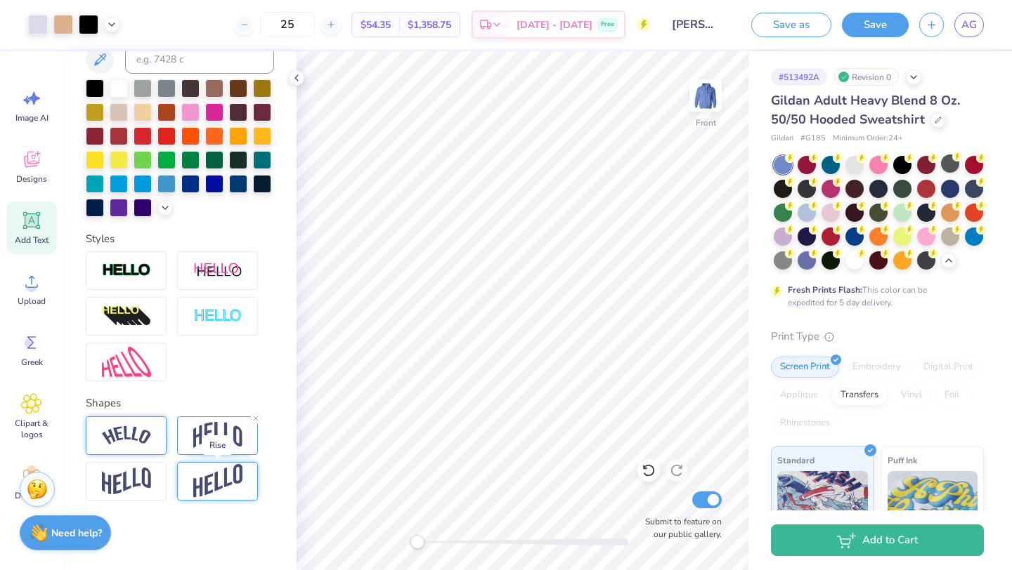
click at [196, 480] on img at bounding box center [217, 481] width 49 height 34
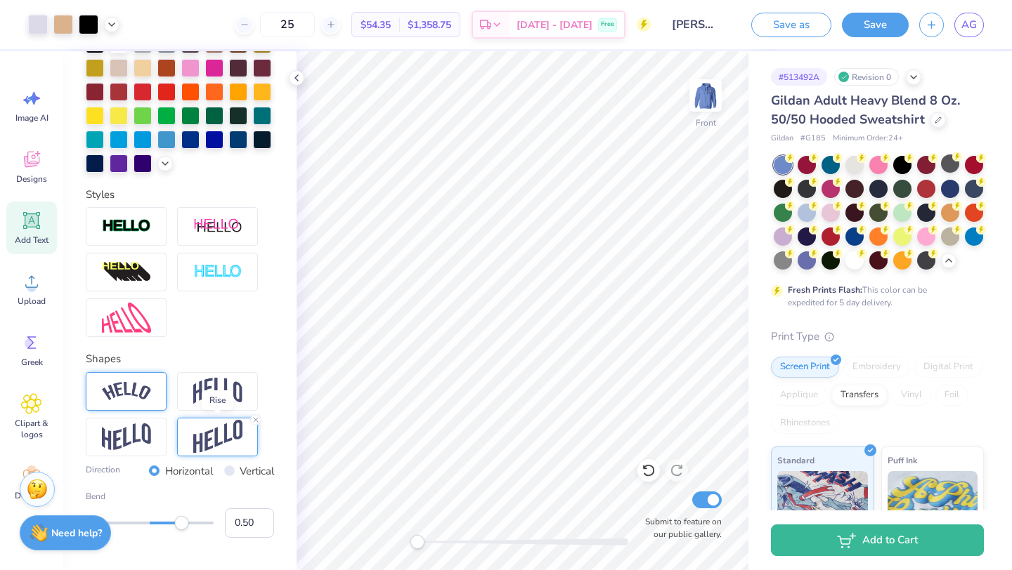
scroll to position [346, 0]
type input "0.31"
drag, startPoint x: 185, startPoint y: 522, endPoint x: 169, endPoint y: 522, distance: 15.5
click at [169, 522] on div "Accessibility label" at bounding box center [170, 523] width 14 height 14
type input "0.24"
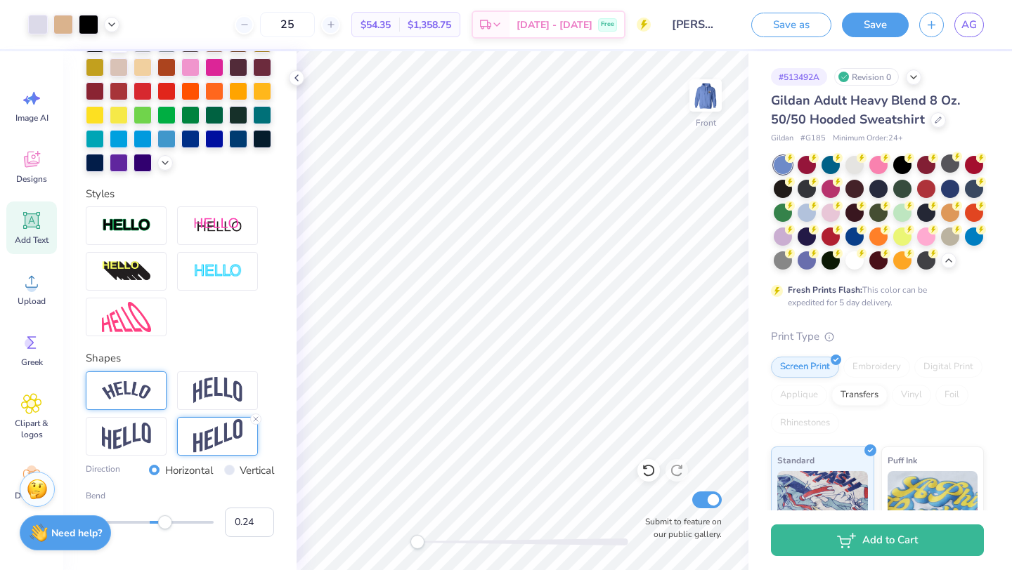
click at [165, 523] on div "Accessibility label" at bounding box center [165, 523] width 14 height 14
click at [617, 203] on div "Front W 2.73 2.73 " H 1.36 1.36 " Y 7.08 7.08 " Center Middle Top Bottom Submit…" at bounding box center [522, 310] width 452 height 519
click at [254, 419] on icon at bounding box center [255, 419] width 8 height 8
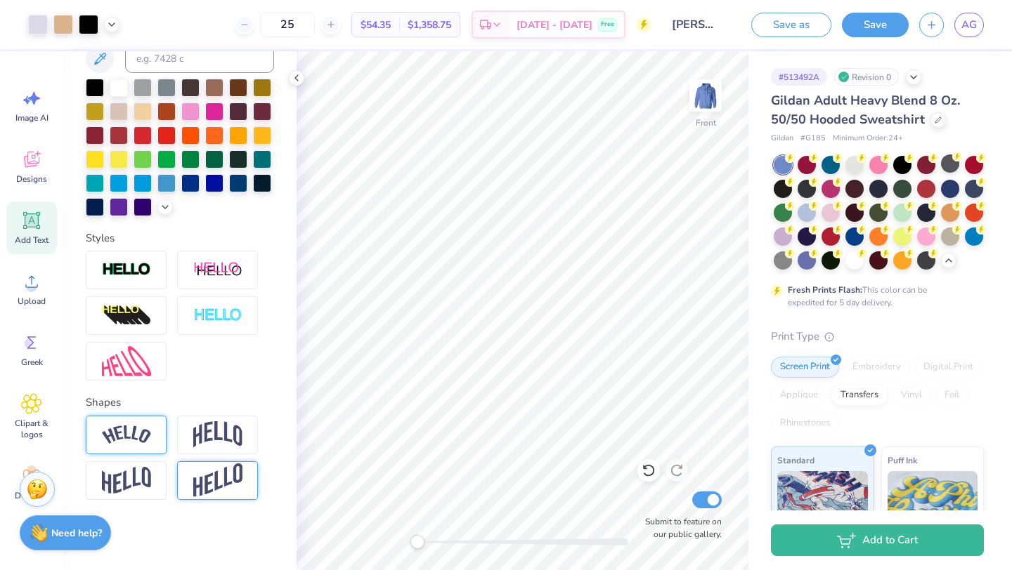
scroll to position [301, 0]
click at [617, 203] on div "Front W 2.68 H 1.06 Y 7.61 Center Middle Top Bottom Submit to feature on our pu…" at bounding box center [522, 310] width 452 height 519
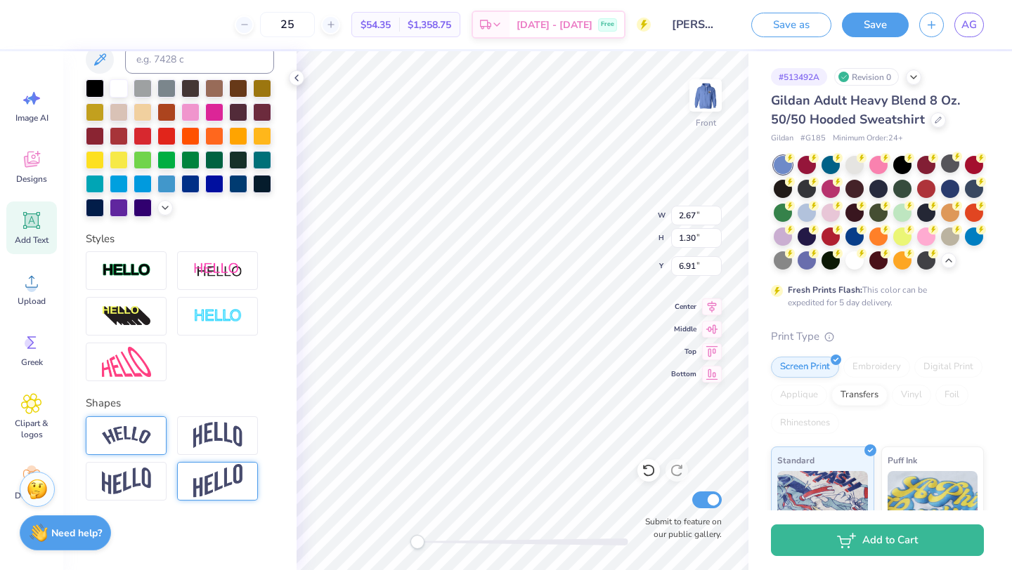
type input "14.29"
type input "12.07"
type input "6.00"
type input "2.67"
type input "1.30"
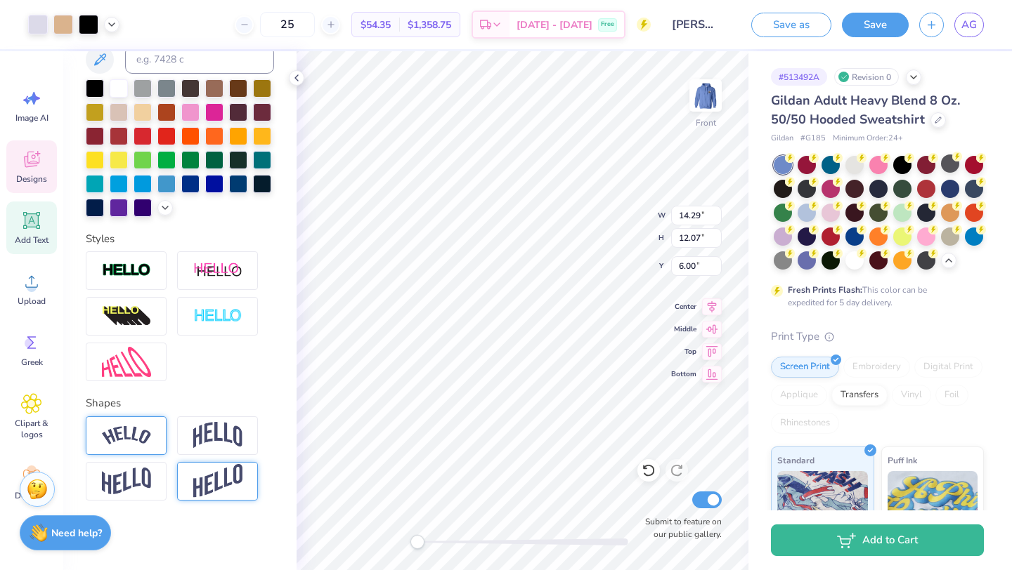
type input "7.20"
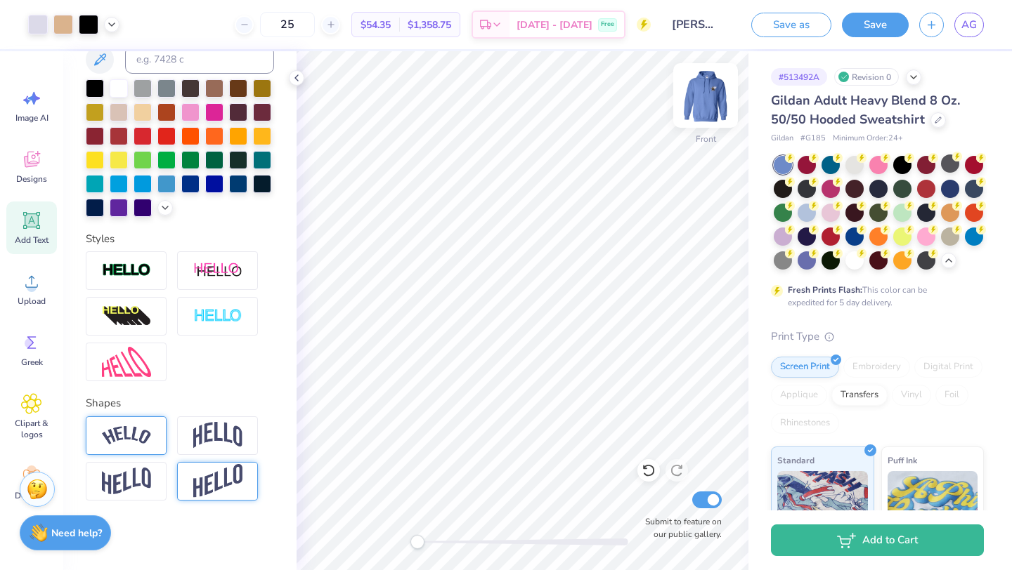
click at [703, 106] on img at bounding box center [705, 95] width 56 height 56
click at [879, 26] on button "Save" at bounding box center [875, 23] width 67 height 25
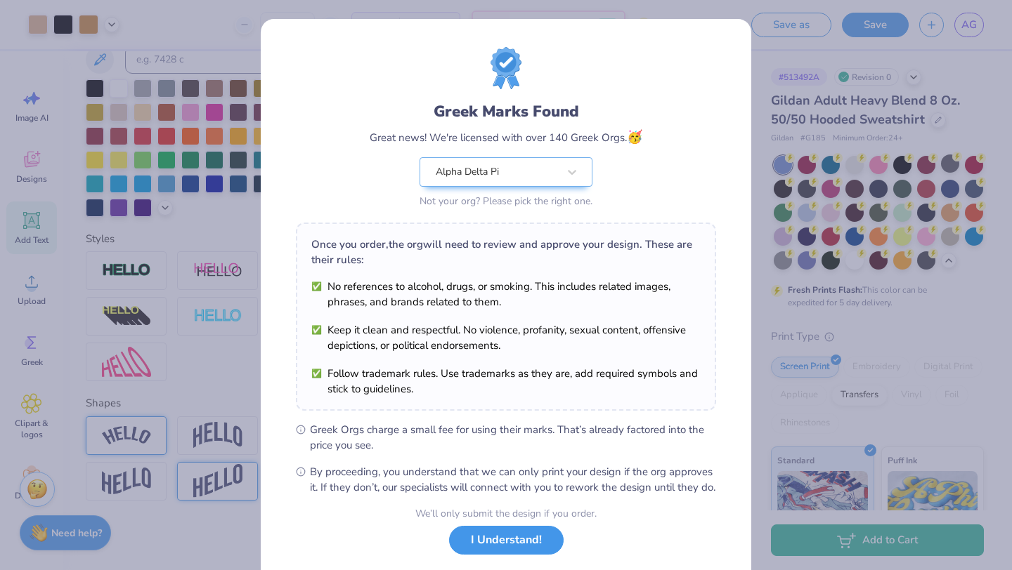
click at [534, 552] on button "I Understand!" at bounding box center [506, 540] width 115 height 29
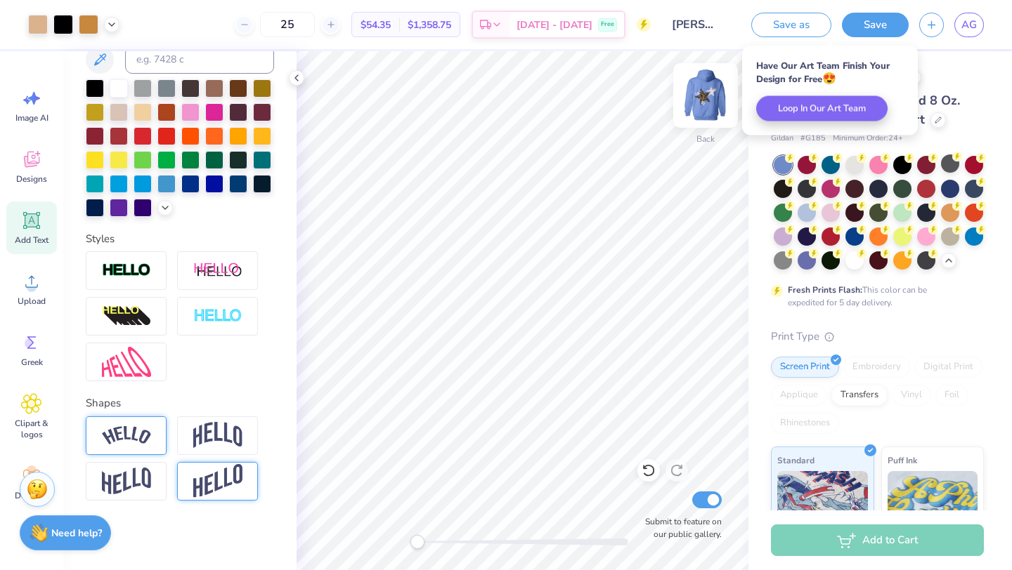
click at [709, 107] on img at bounding box center [705, 95] width 56 height 56
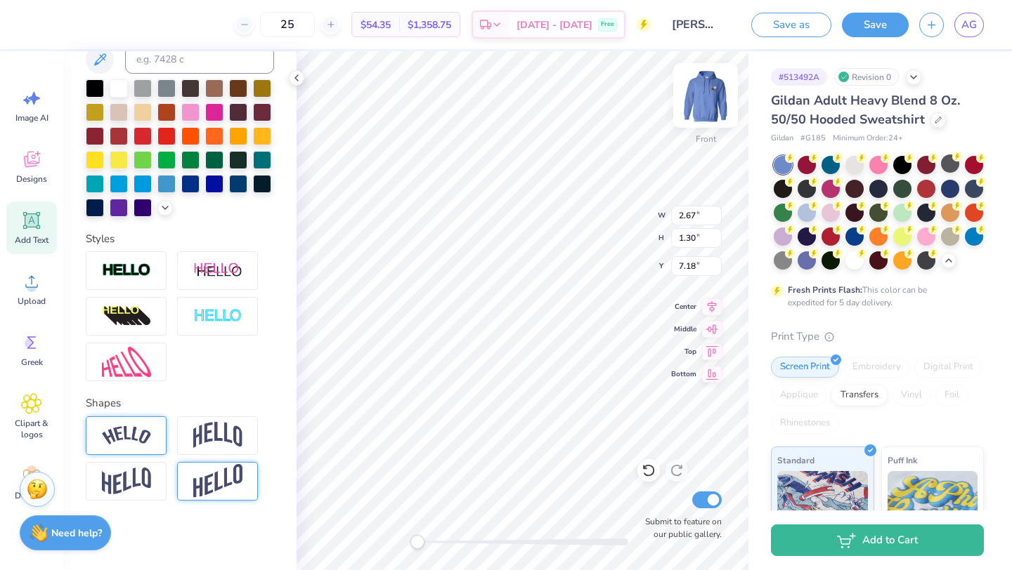
type input "14.29"
type input "12.07"
type input "6.00"
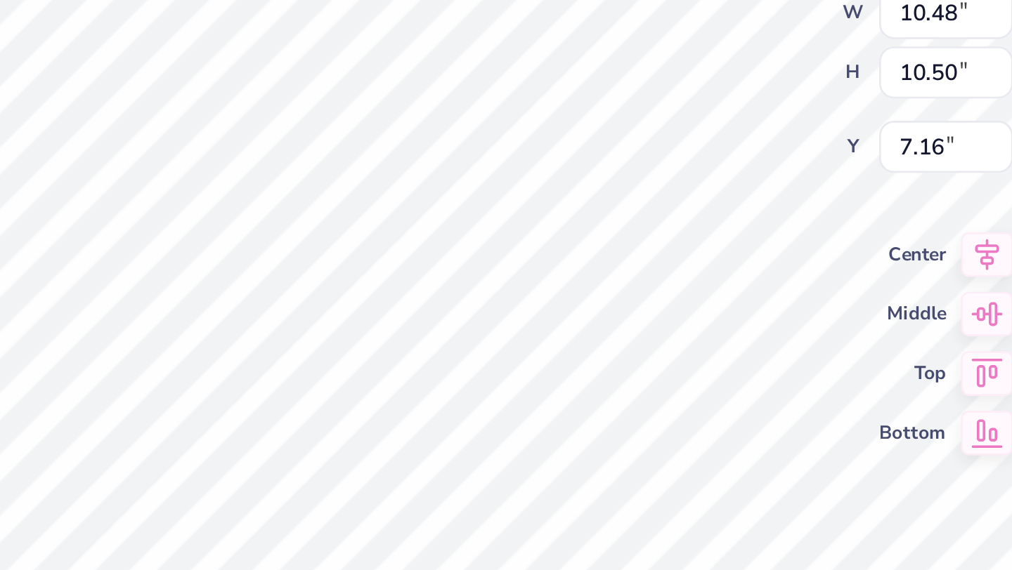
type input "10.62"
type input "10.92"
type input "7.05"
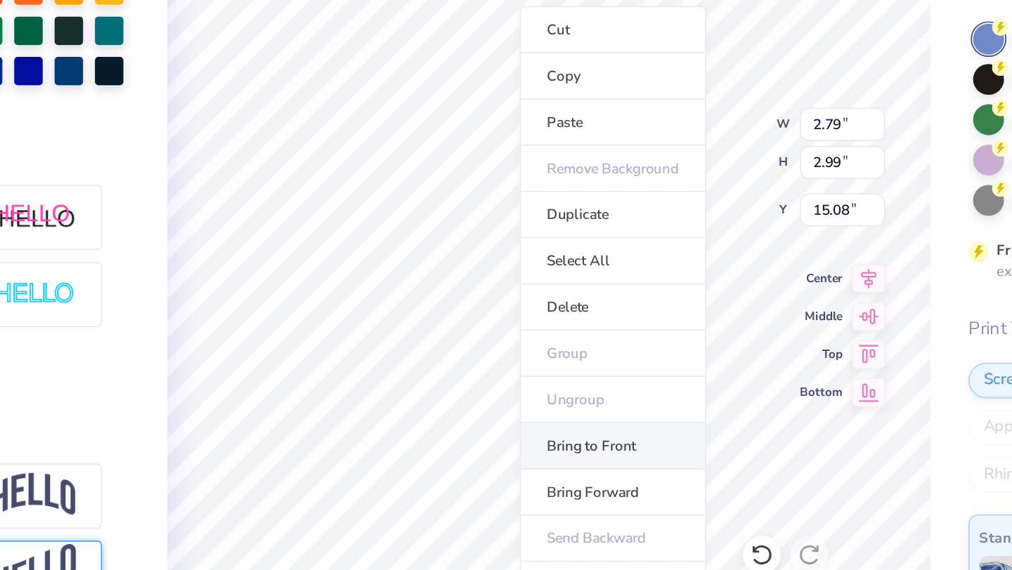
click at [530, 404] on li "Bring to Front" at bounding box center [560, 406] width 110 height 27
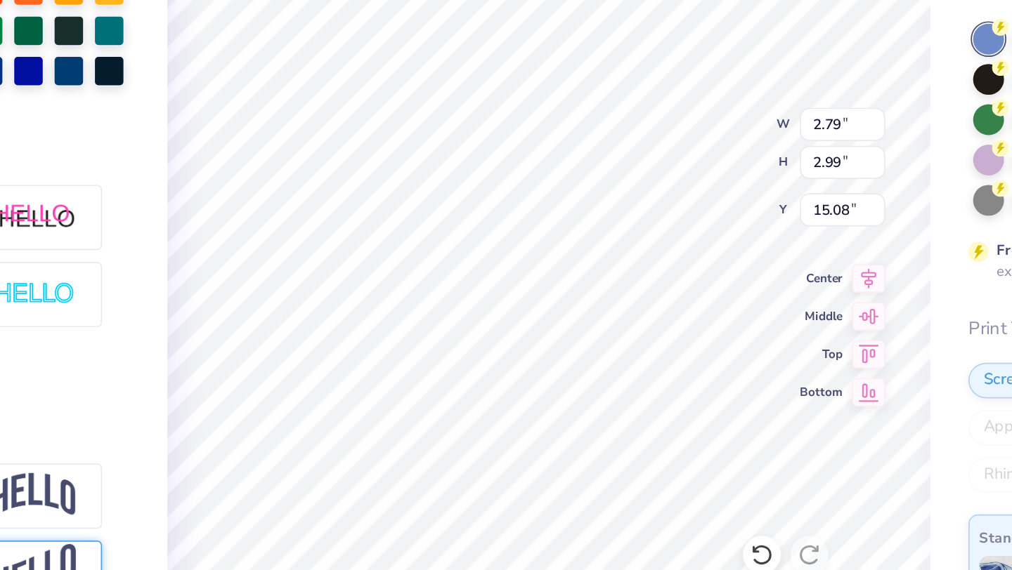
type input "2.76"
type input "2.39"
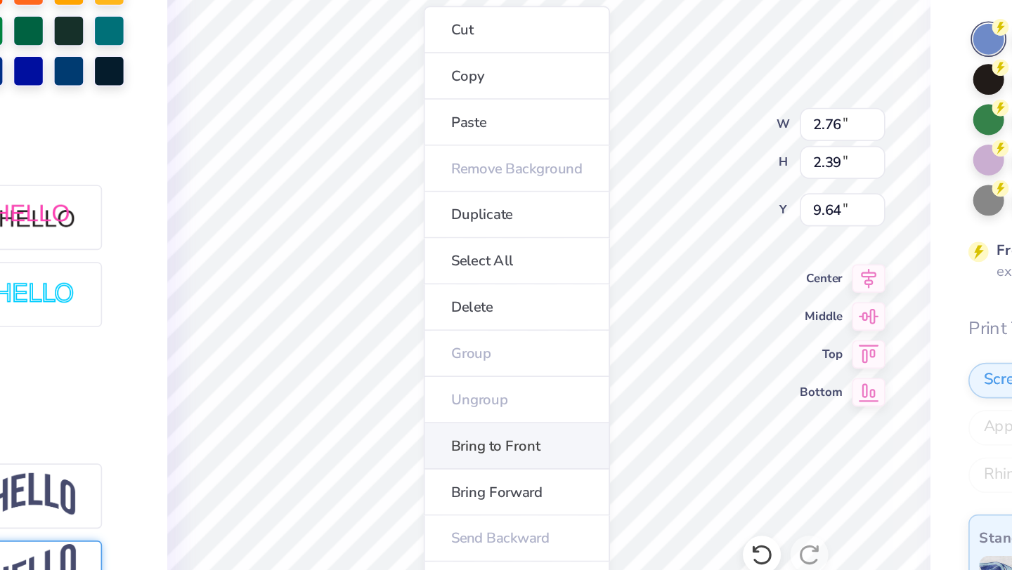
click at [497, 398] on li "Bring to Front" at bounding box center [503, 406] width 110 height 27
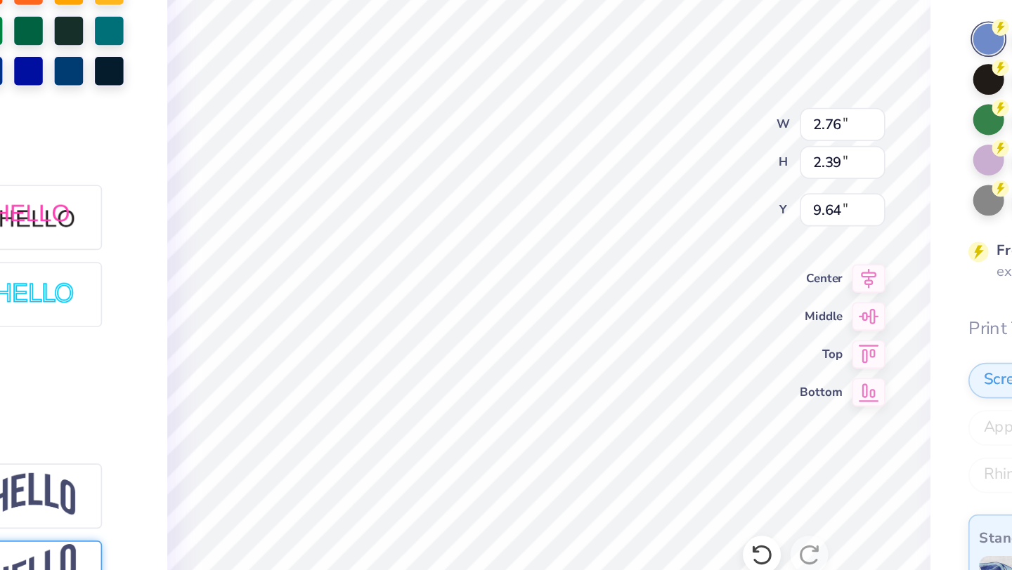
type input "9.66"
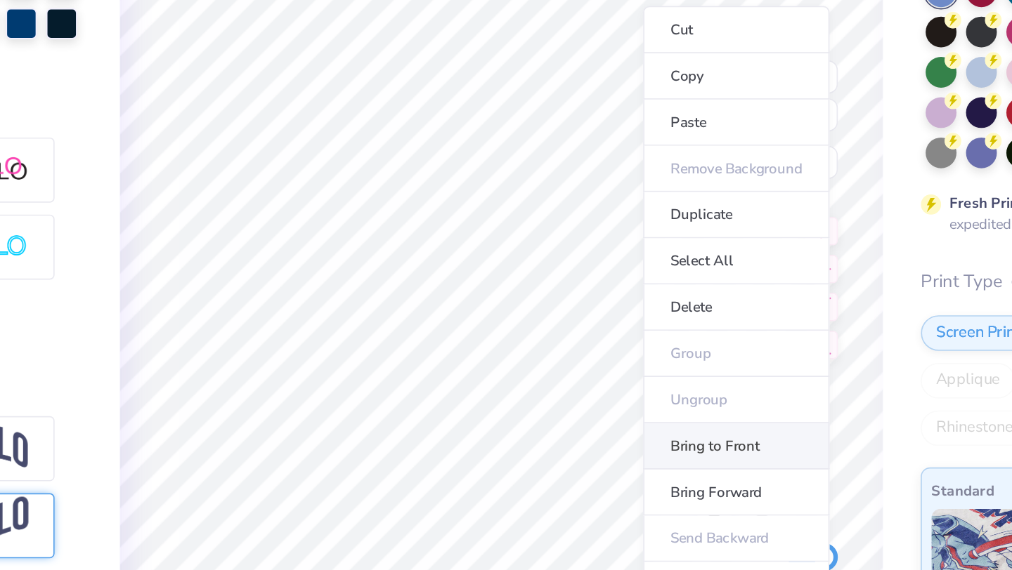
click at [639, 436] on li "Bring to Front" at bounding box center [661, 434] width 110 height 27
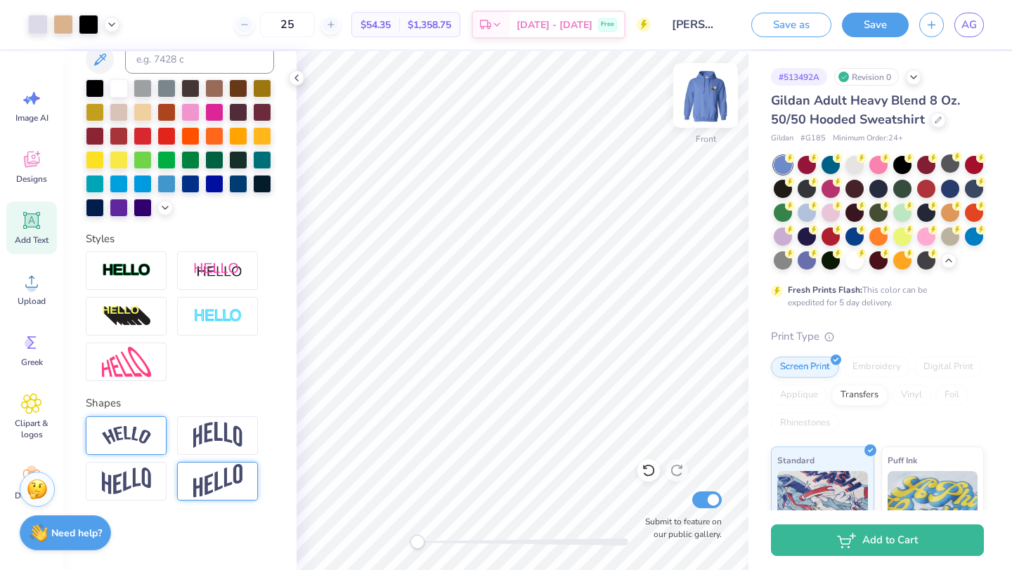
click at [707, 104] on img at bounding box center [705, 95] width 56 height 56
click at [879, 21] on button "Save" at bounding box center [875, 25] width 67 height 25
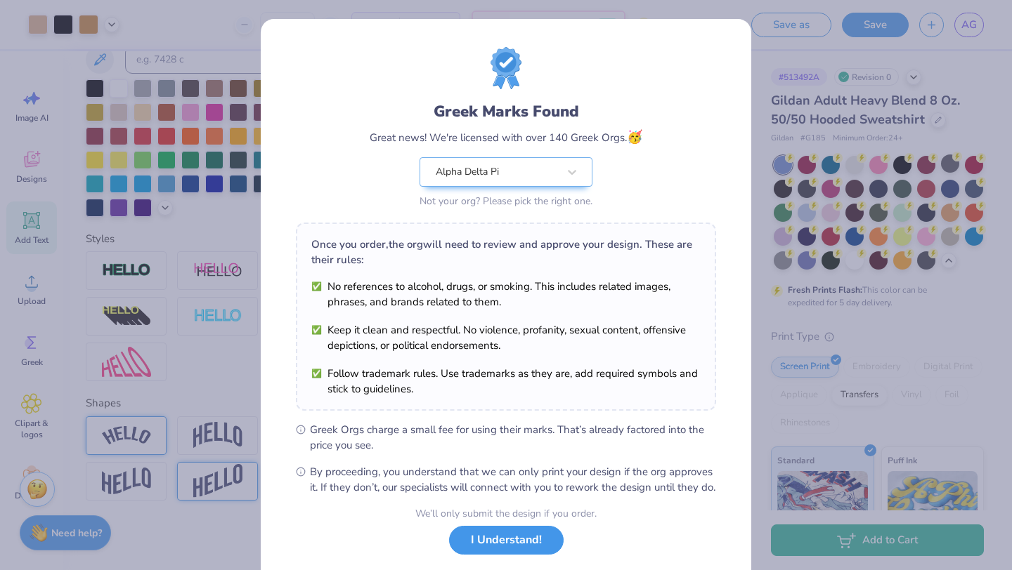
click at [506, 554] on button "I Understand!" at bounding box center [506, 540] width 115 height 29
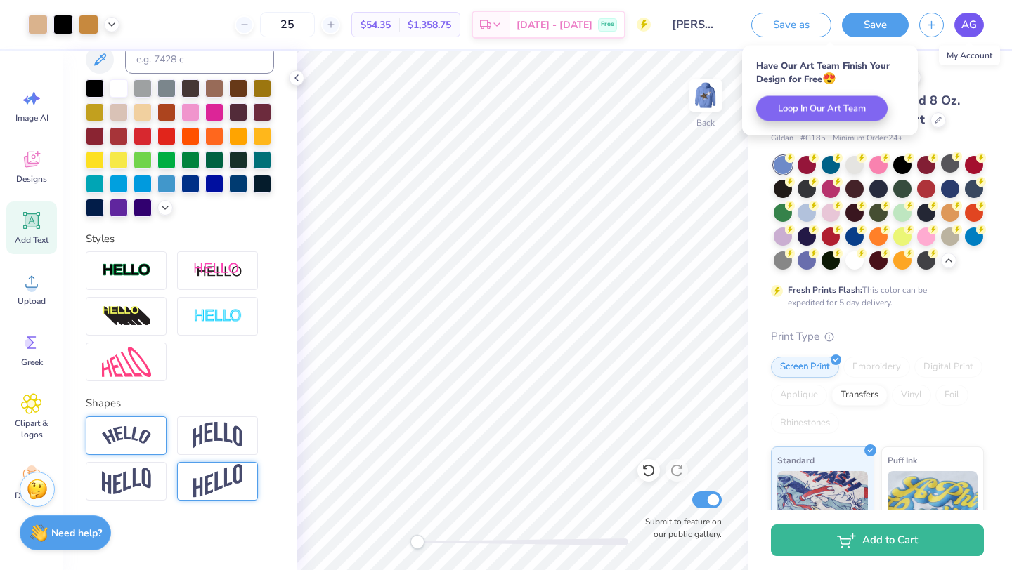
click at [972, 25] on span "AG" at bounding box center [968, 25] width 15 height 16
